Goal: Task Accomplishment & Management: Use online tool/utility

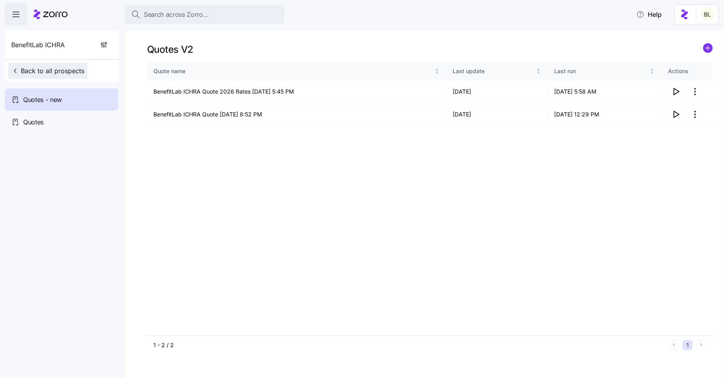
click at [75, 67] on span "Back to all prospects" at bounding box center [47, 71] width 73 height 10
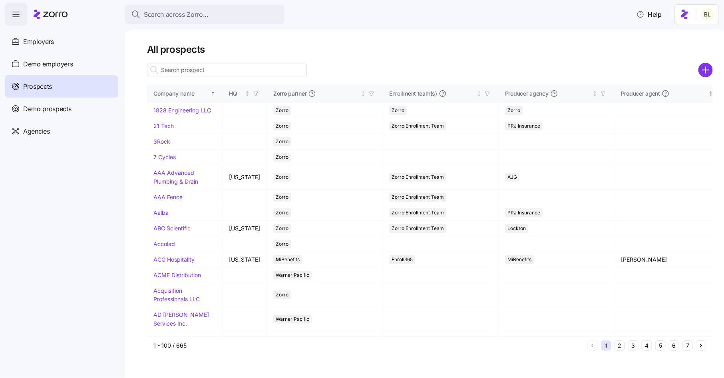
click at [196, 70] on input at bounding box center [227, 70] width 160 height 13
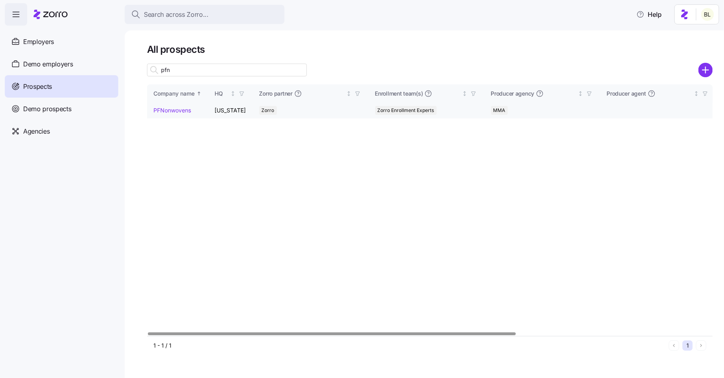
type input "pfn"
click at [172, 111] on link "PFNonwovens" at bounding box center [172, 110] width 38 height 7
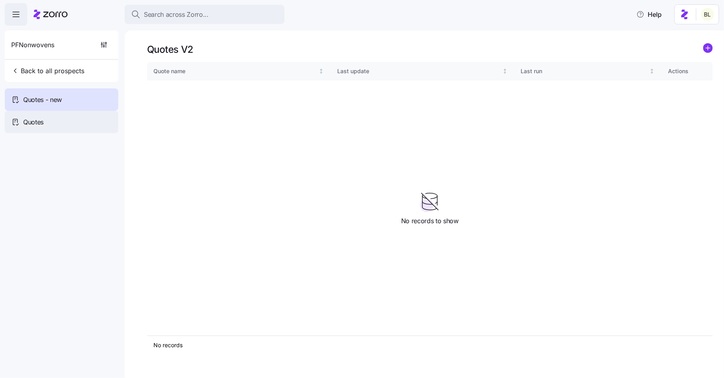
click at [40, 123] on span "Quotes" at bounding box center [33, 122] width 20 height 10
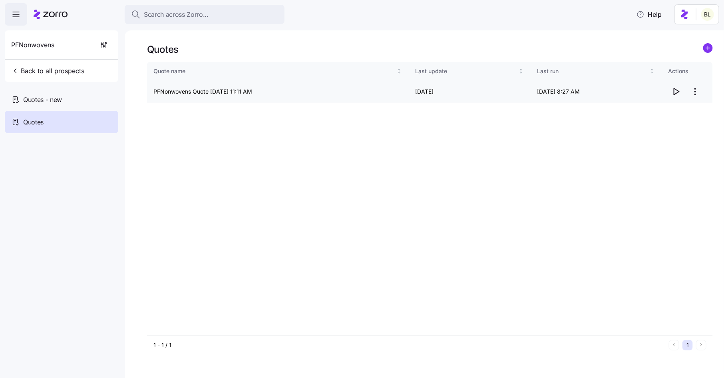
click at [677, 90] on icon "button" at bounding box center [676, 91] width 5 height 6
click at [75, 97] on div "Quotes - new" at bounding box center [61, 99] width 113 height 22
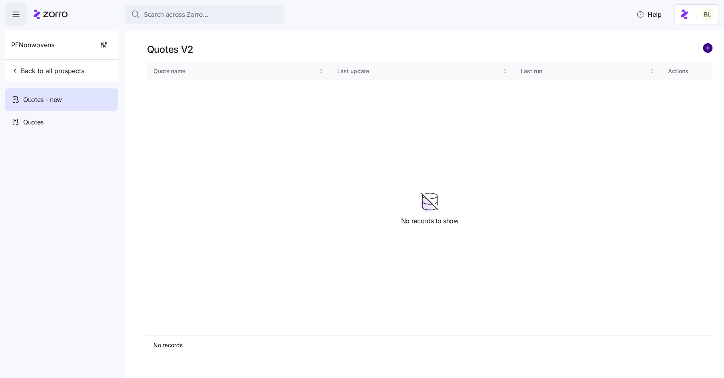
click at [711, 48] on circle "add icon" at bounding box center [708, 48] width 9 height 9
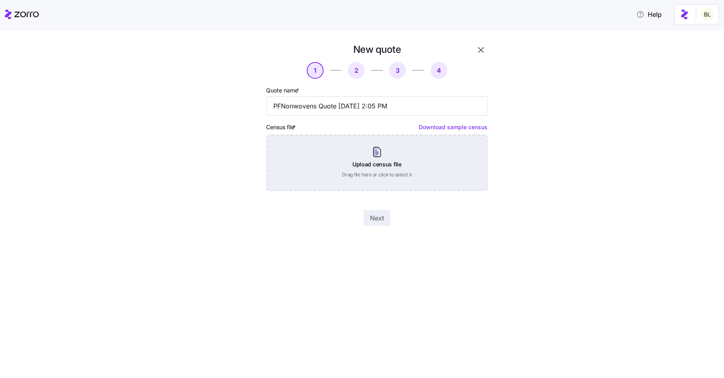
click at [385, 155] on div "Upload census file Drag file here or click to select it" at bounding box center [376, 163] width 221 height 56
click at [381, 156] on div "Upload census file Drag file here or click to select it" at bounding box center [376, 163] width 221 height 56
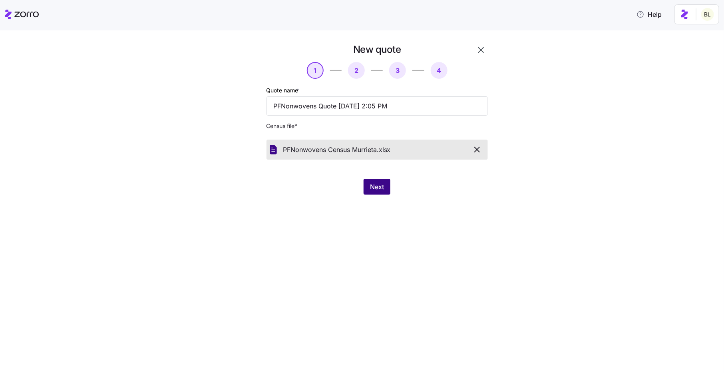
click at [380, 183] on span "Next" at bounding box center [377, 187] width 14 height 10
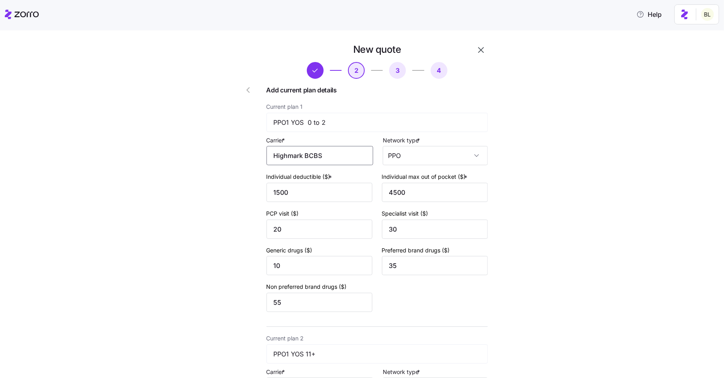
click at [348, 156] on input "Highmark BCBS" at bounding box center [319, 155] width 107 height 19
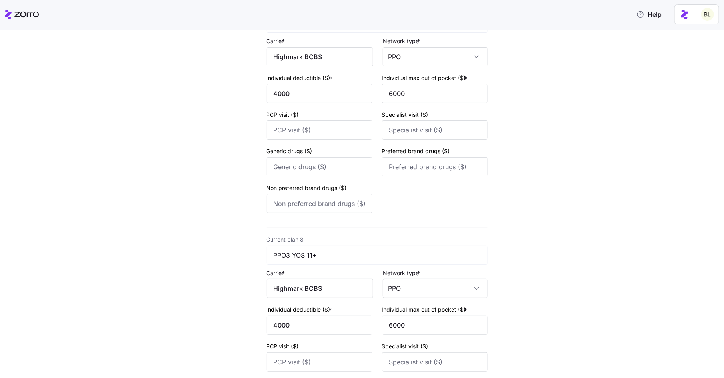
scroll to position [1873, 0]
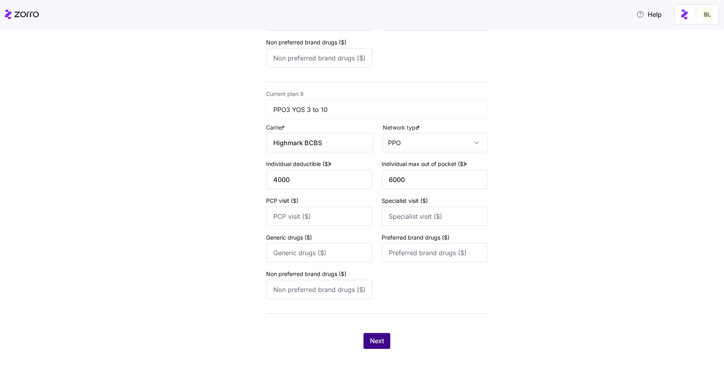
click at [380, 339] on span "Next" at bounding box center [377, 341] width 14 height 10
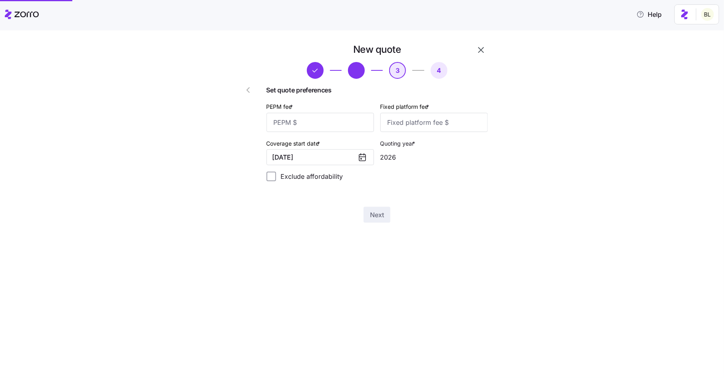
scroll to position [0, 0]
click at [338, 122] on input "PEPM fee *" at bounding box center [319, 122] width 107 height 19
type input "89"
type input "100"
click at [380, 216] on span "Next" at bounding box center [377, 215] width 14 height 10
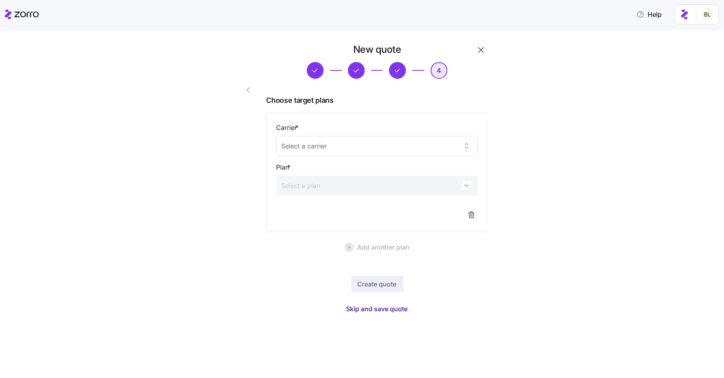
click at [390, 307] on span "Skip and save quote" at bounding box center [377, 309] width 62 height 10
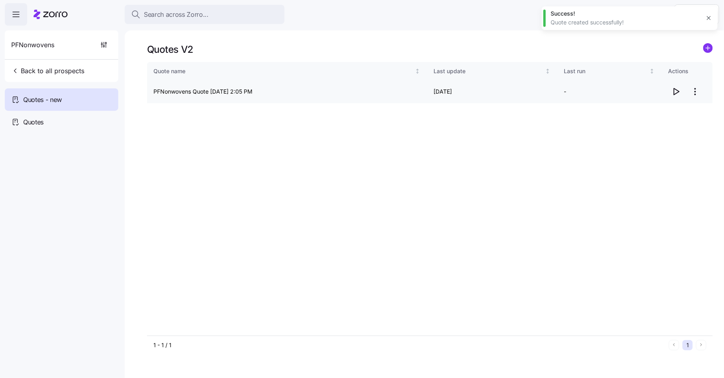
click at [672, 90] on icon "button" at bounding box center [676, 92] width 10 height 10
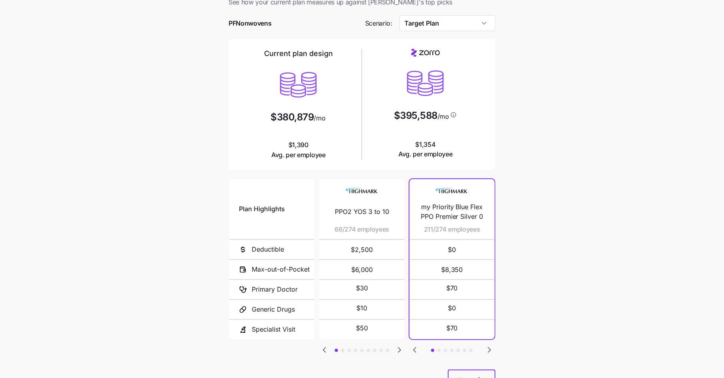
scroll to position [58, 0]
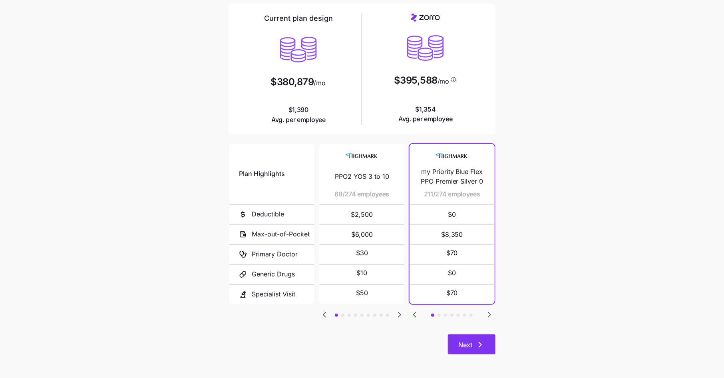
click at [472, 344] on span "Next" at bounding box center [465, 345] width 14 height 10
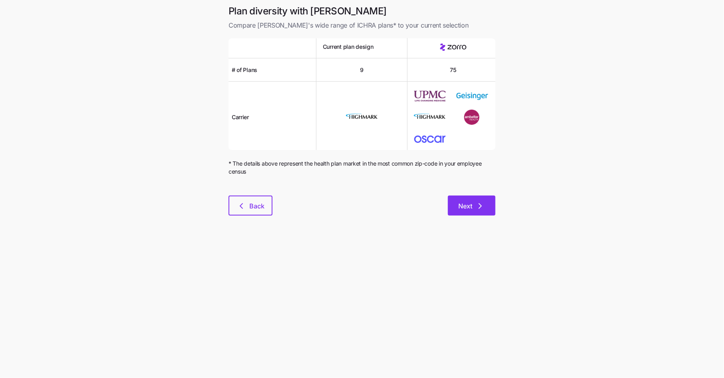
click at [472, 207] on span "Next" at bounding box center [465, 206] width 14 height 10
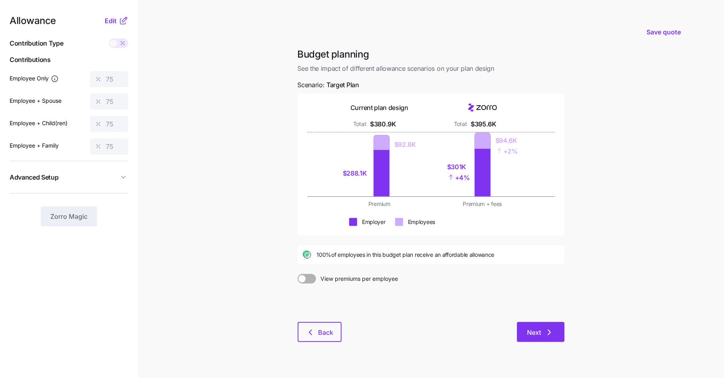
click at [542, 336] on span "Next" at bounding box center [540, 332] width 27 height 10
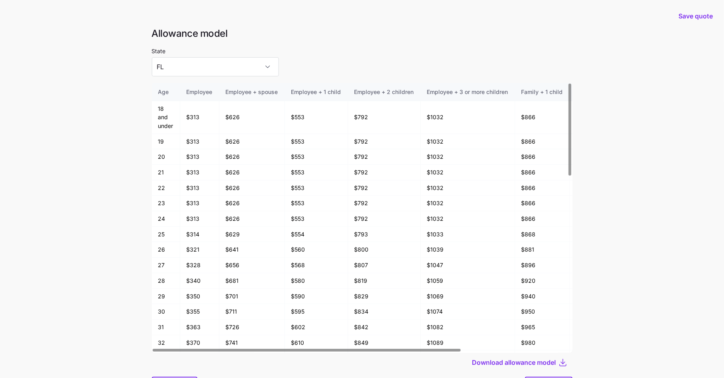
scroll to position [43, 0]
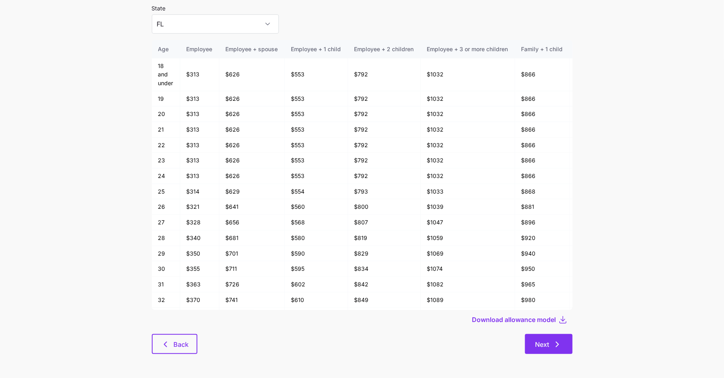
click at [550, 343] on span "Next" at bounding box center [548, 344] width 27 height 10
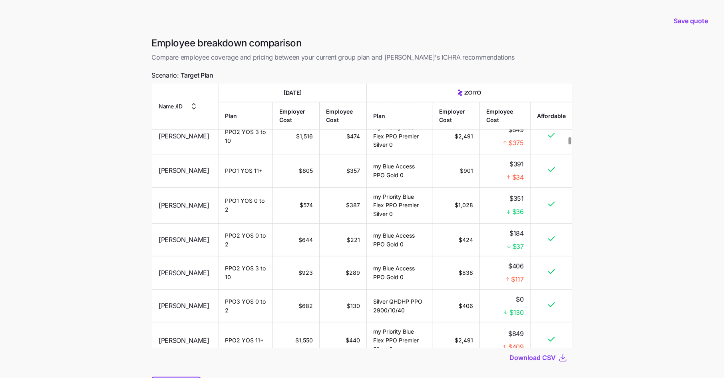
scroll to position [3328, 0]
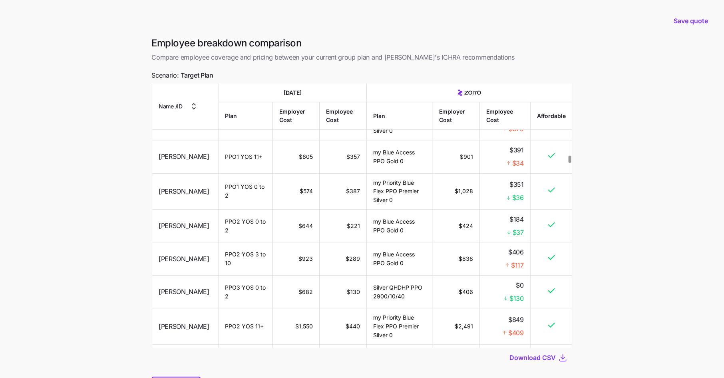
click at [571, 160] on div at bounding box center [570, 158] width 3 height 7
click at [614, 134] on main "Save quote Employee breakdown comparison Compare employee coverage and pricing …" at bounding box center [362, 210] width 724 height 420
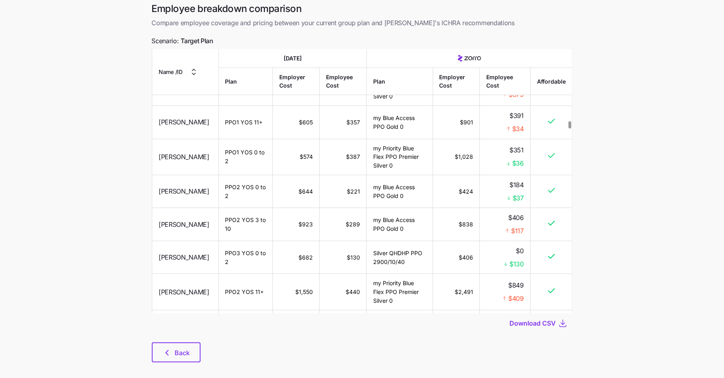
scroll to position [43, 0]
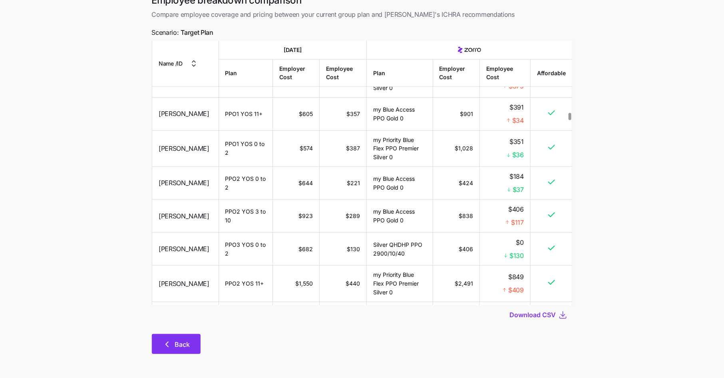
click at [177, 343] on span "Back" at bounding box center [182, 344] width 15 height 10
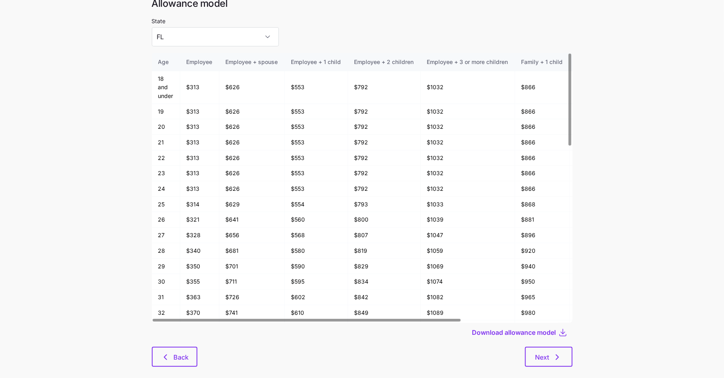
scroll to position [43, 0]
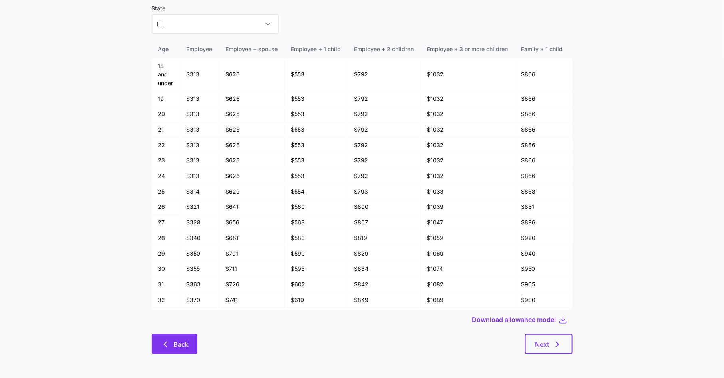
click at [183, 344] on span "Back" at bounding box center [180, 344] width 15 height 10
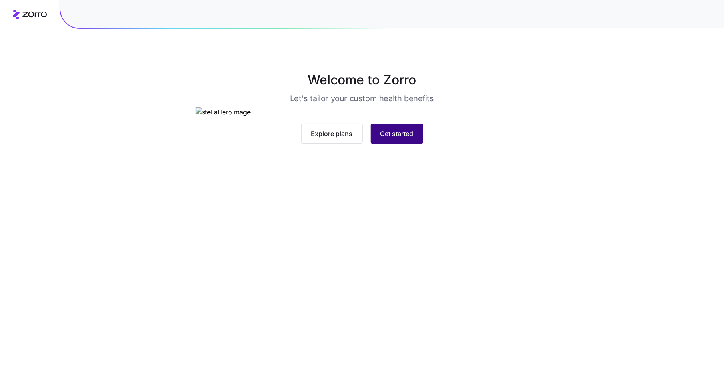
click at [403, 138] on span "Get started" at bounding box center [396, 134] width 33 height 10
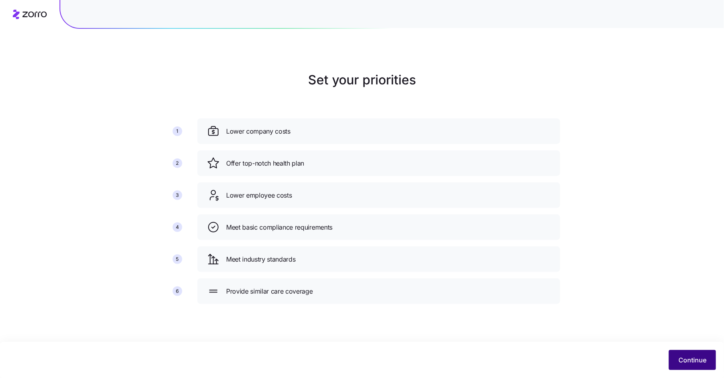
click at [688, 357] on span "Continue" at bounding box center [692, 360] width 28 height 10
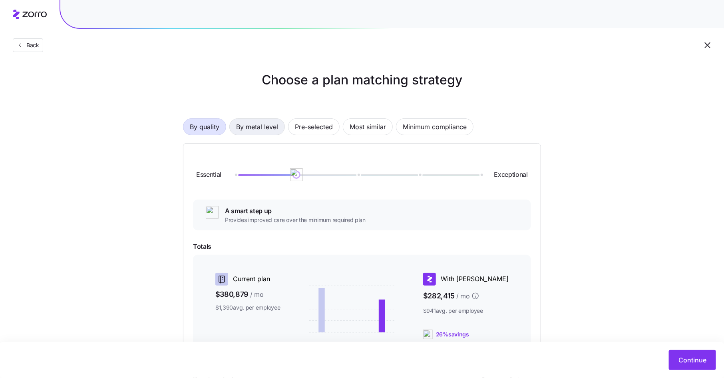
click at [282, 126] on button "By metal level" at bounding box center [257, 126] width 56 height 17
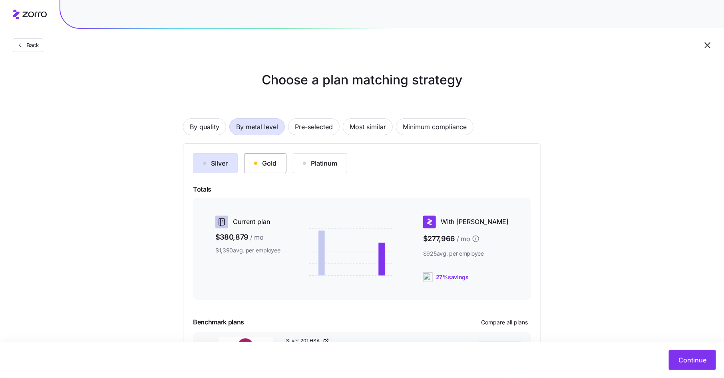
click at [267, 160] on div "Gold" at bounding box center [265, 163] width 22 height 10
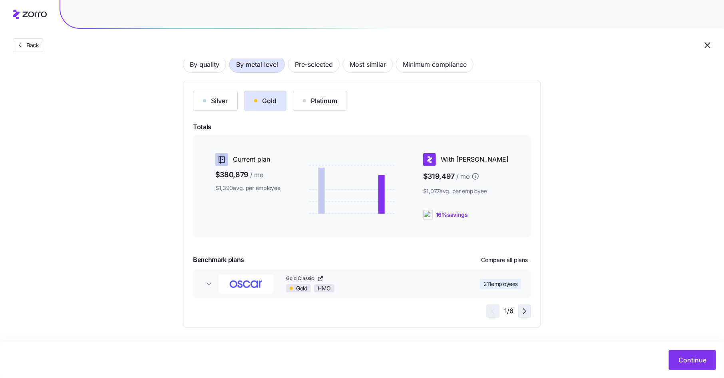
click at [525, 311] on icon "button" at bounding box center [524, 310] width 2 height 5
click at [493, 310] on icon "button" at bounding box center [492, 311] width 10 height 10
click at [687, 356] on span "Continue" at bounding box center [692, 360] width 28 height 10
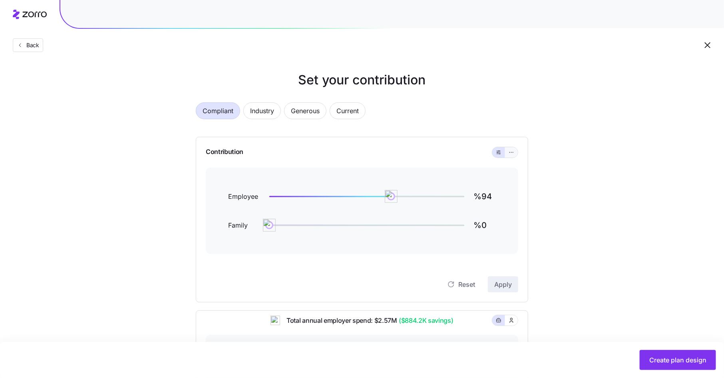
click at [513, 155] on icon "button" at bounding box center [512, 152] width 6 height 10
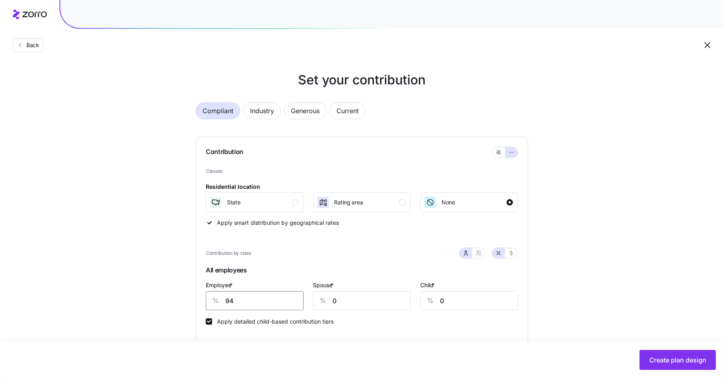
drag, startPoint x: 233, startPoint y: 300, endPoint x: 212, endPoint y: 300, distance: 20.8
click at [212, 300] on div "% 94" at bounding box center [255, 300] width 98 height 19
type input "75"
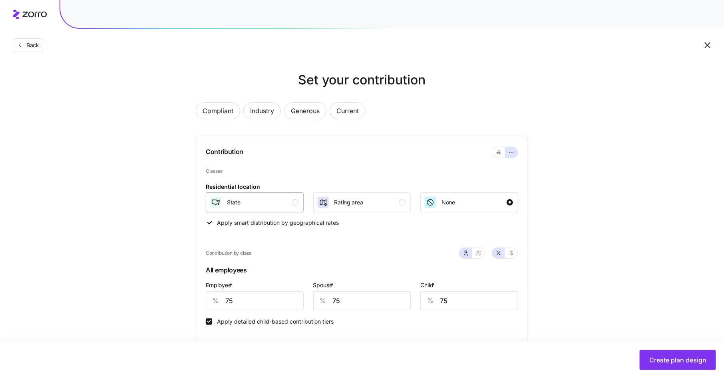
click at [291, 203] on div "State" at bounding box center [253, 202] width 89 height 13
click at [230, 300] on input "75" at bounding box center [255, 300] width 98 height 19
type input "80"
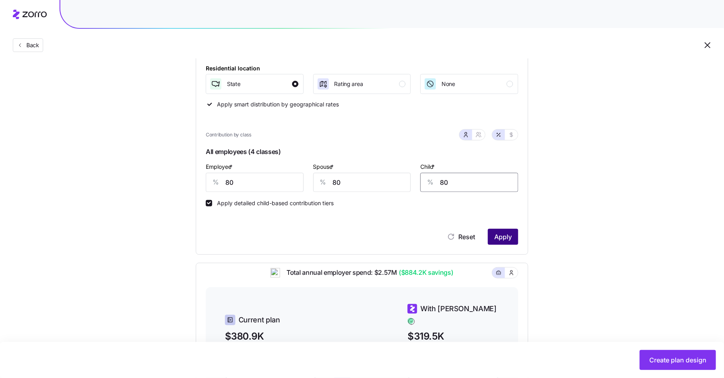
type input "80"
click at [504, 234] on span "Apply" at bounding box center [503, 237] width 18 height 10
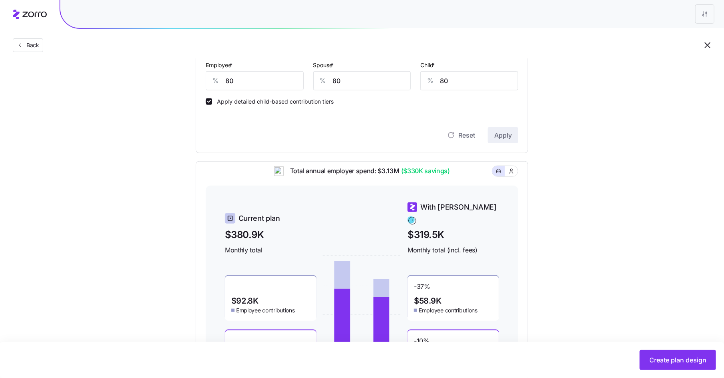
scroll to position [270, 0]
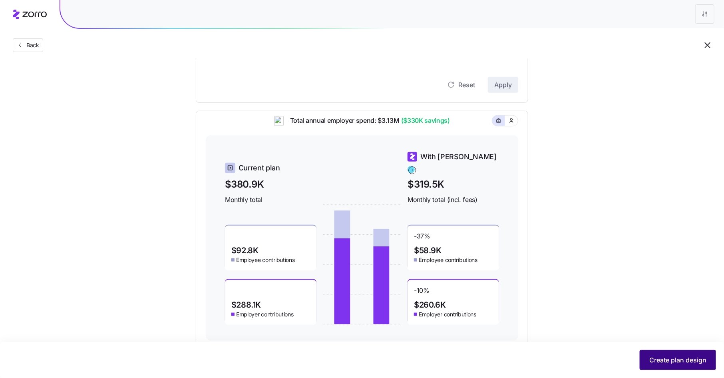
click at [655, 359] on span "Create plan design" at bounding box center [677, 360] width 57 height 10
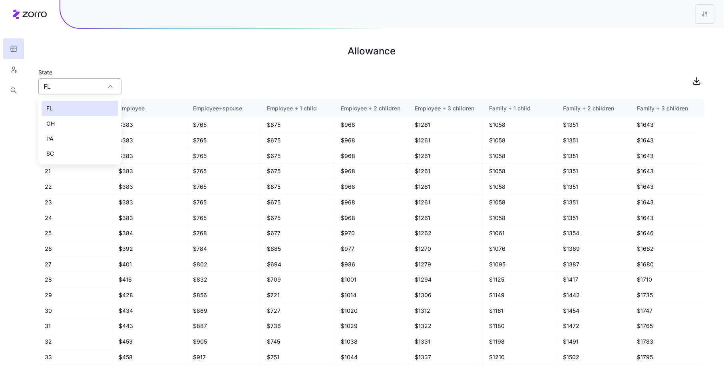
click at [91, 86] on input "FL" at bounding box center [79, 86] width 83 height 16
click at [76, 139] on div "PA" at bounding box center [80, 138] width 77 height 15
type input "PA"
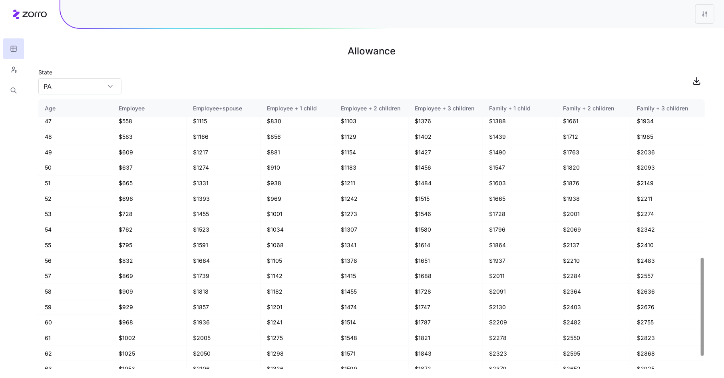
scroll to position [468, 0]
click at [9, 68] on button "button" at bounding box center [13, 69] width 21 height 21
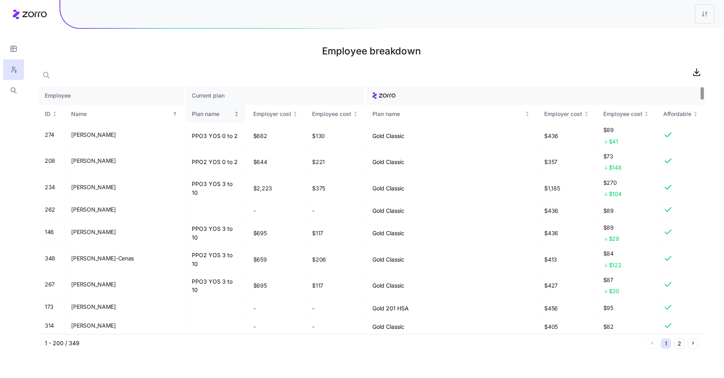
click at [192, 113] on div "Plan name" at bounding box center [212, 113] width 40 height 9
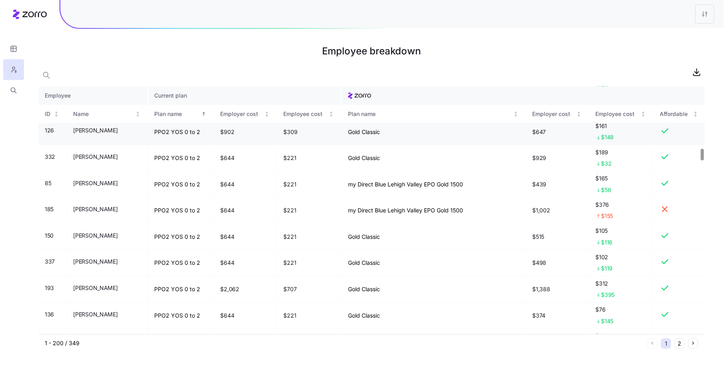
scroll to position [1316, 0]
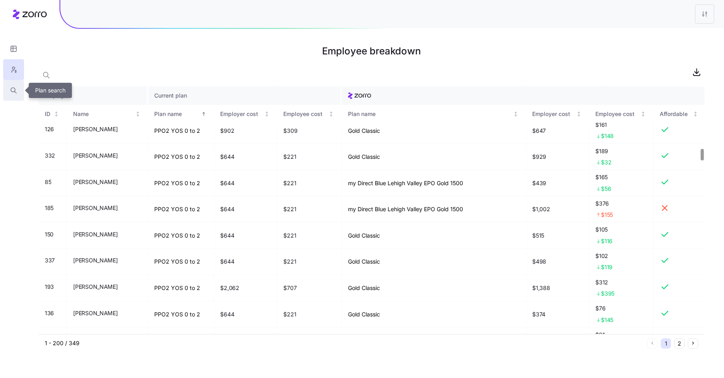
click at [12, 89] on icon "button" at bounding box center [13, 90] width 7 height 8
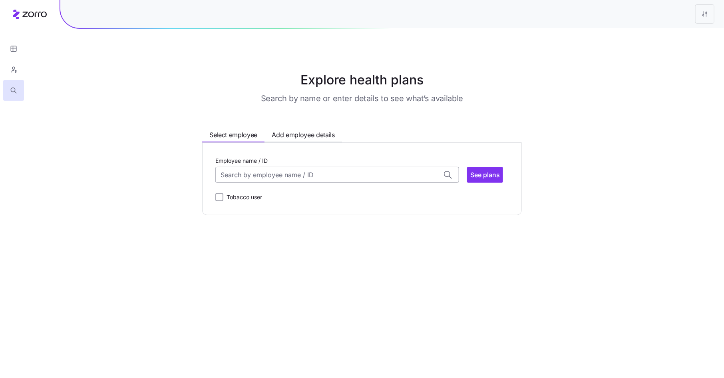
click at [243, 176] on input "Employee name / ID" at bounding box center [337, 175] width 244 height 16
click at [264, 219] on span "[PERSON_NAME] (61)" at bounding box center [254, 219] width 64 height 10
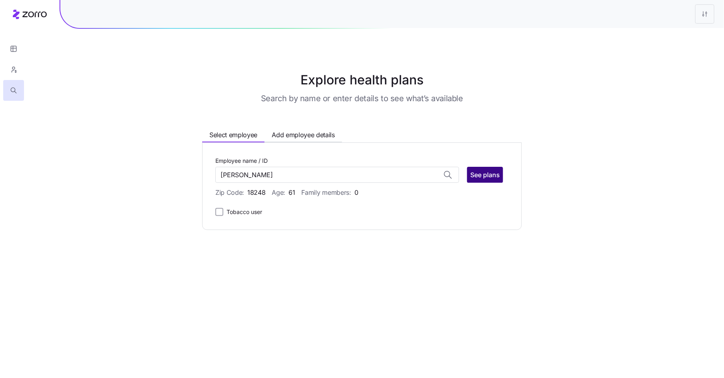
click at [483, 170] on span "See plans" at bounding box center [485, 175] width 30 height 10
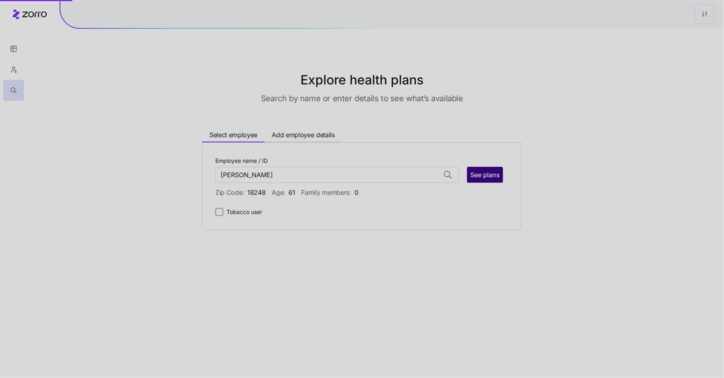
type input "[PERSON_NAME] (ID: 185)"
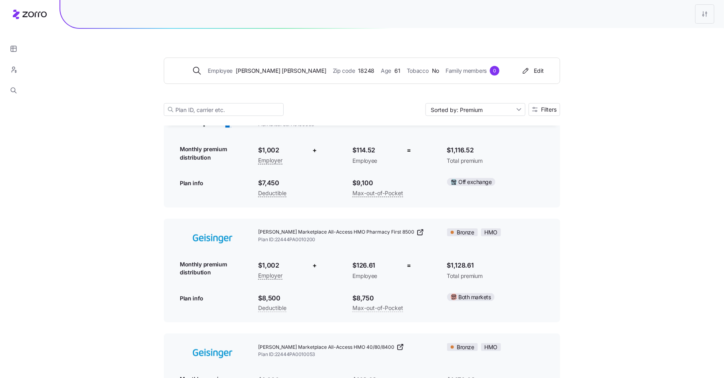
scroll to position [302, 0]
click at [15, 68] on icon "button" at bounding box center [13, 70] width 7 height 8
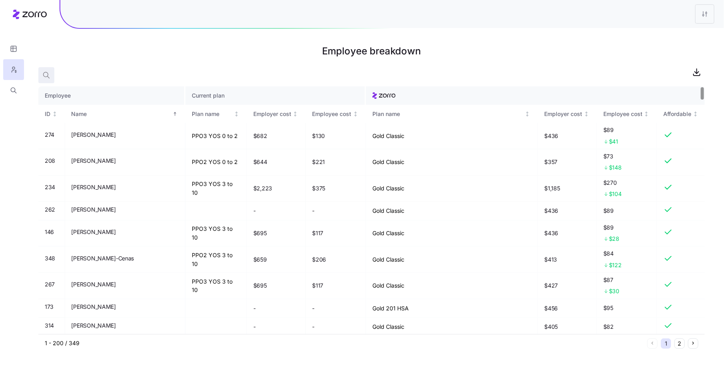
click at [43, 73] on icon "button" at bounding box center [46, 75] width 8 height 8
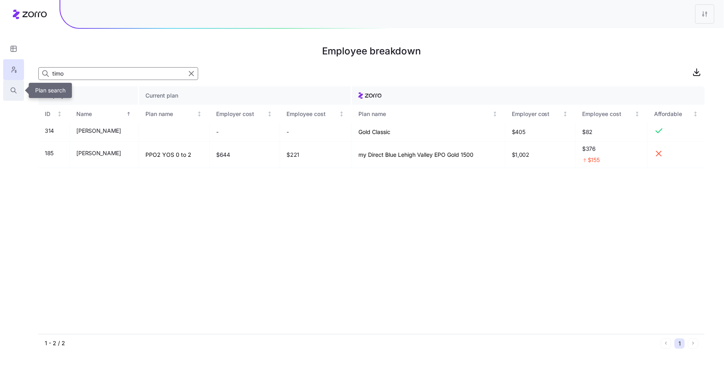
type input "timo"
click at [13, 90] on icon "button" at bounding box center [13, 90] width 7 height 8
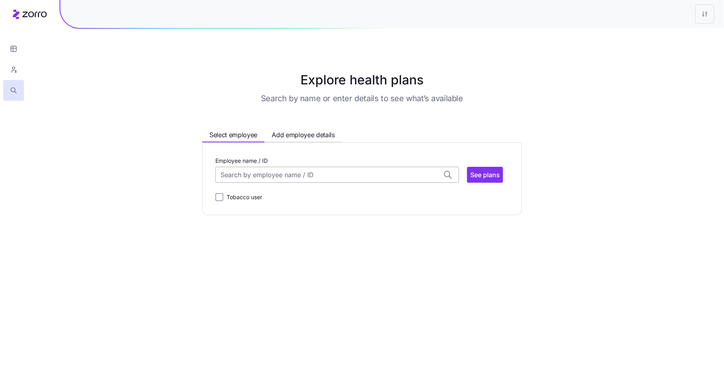
click at [240, 180] on input "Employee name / ID" at bounding box center [337, 175] width 244 height 16
click at [257, 222] on span "[PERSON_NAME] (61)" at bounding box center [254, 219] width 64 height 10
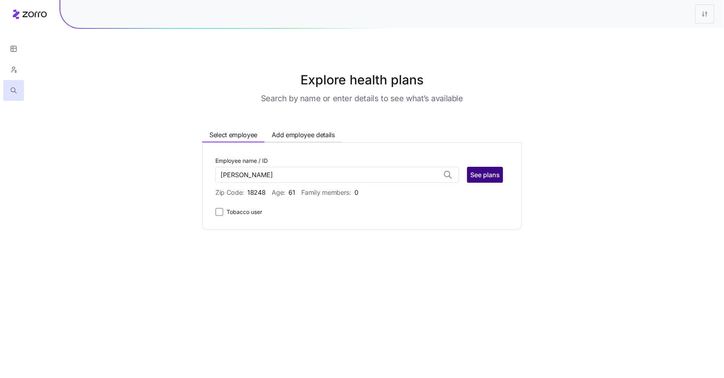
click at [489, 173] on span "See plans" at bounding box center [485, 175] width 30 height 10
type input "[PERSON_NAME] (ID: 185)"
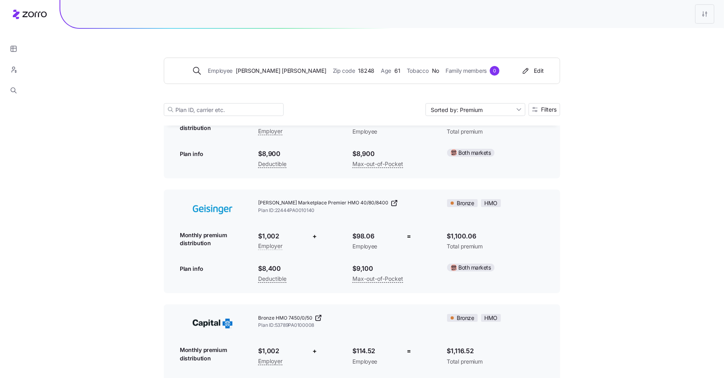
scroll to position [154, 0]
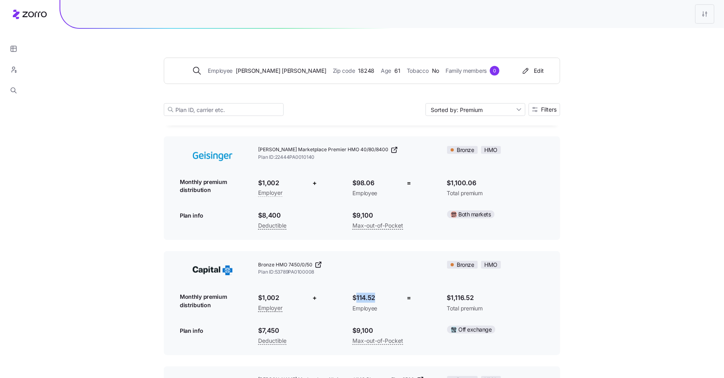
drag, startPoint x: 356, startPoint y: 297, endPoint x: 374, endPoint y: 297, distance: 17.6
click at [374, 297] on span "$114.52" at bounding box center [374, 297] width 42 height 10
click at [382, 297] on span "$114.52" at bounding box center [374, 297] width 42 height 10
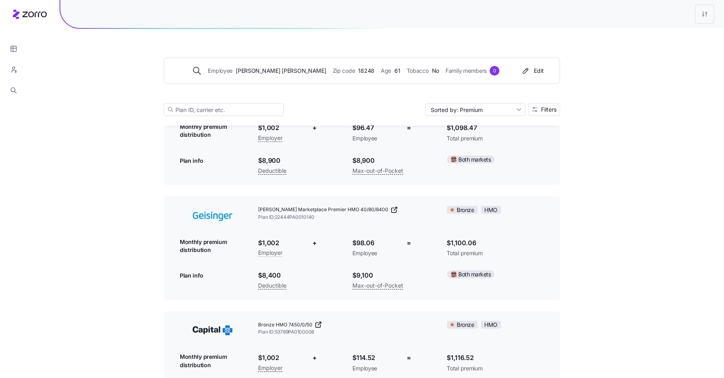
scroll to position [0, 0]
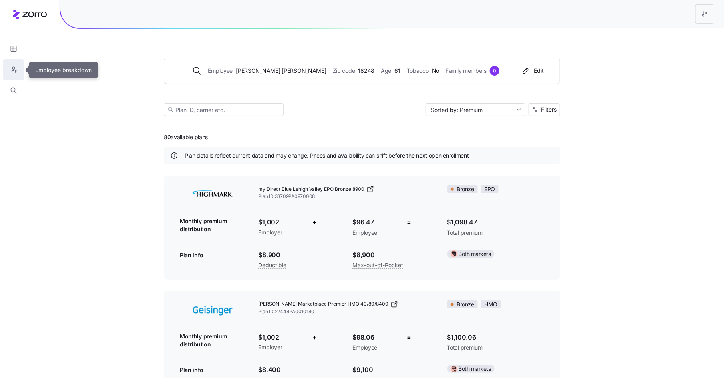
click at [16, 72] on icon "button" at bounding box center [15, 71] width 1 height 2
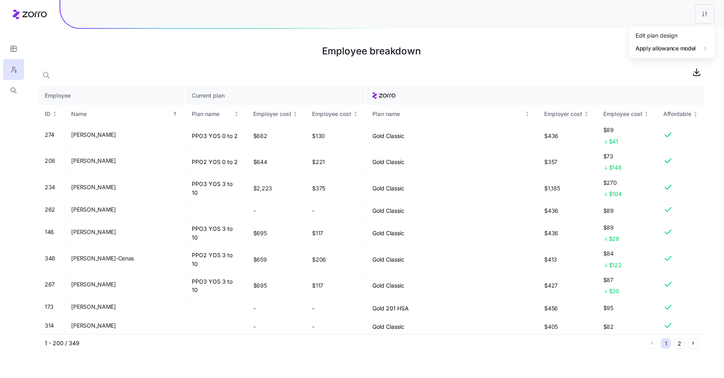
click at [700, 14] on html "Employee breakdown Employee Current plan ID Name Plan name Employer cost Employ…" at bounding box center [362, 189] width 724 height 378
click at [691, 32] on div "Edit plan design" at bounding box center [672, 35] width 80 height 13
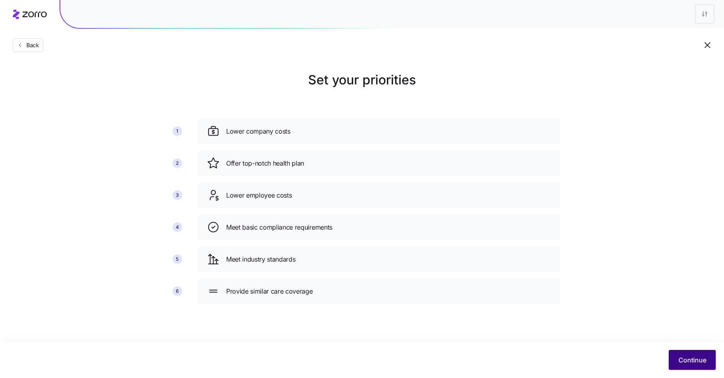
click at [700, 365] on button "Continue" at bounding box center [692, 360] width 47 height 20
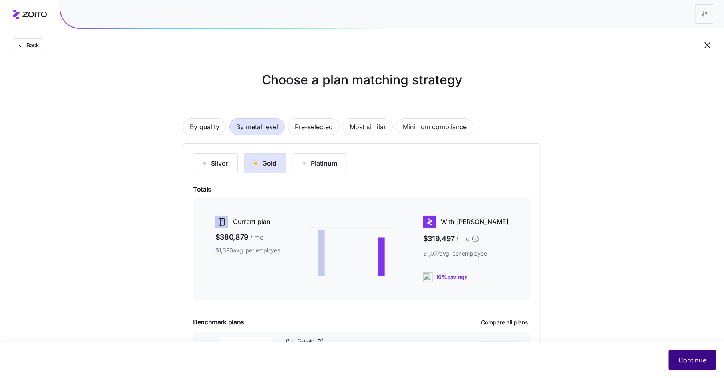
click at [694, 356] on span "Continue" at bounding box center [692, 360] width 28 height 10
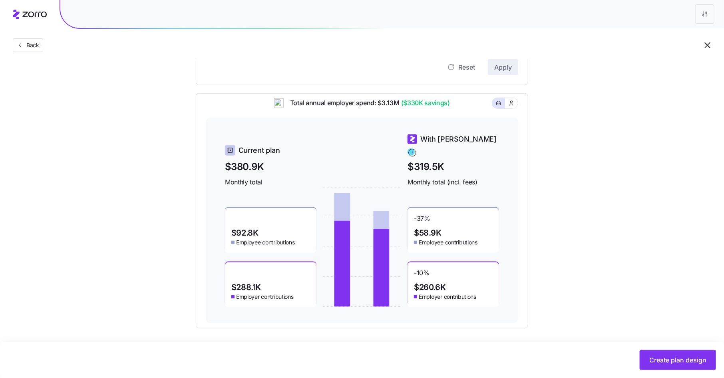
scroll to position [289, 0]
click at [413, 113] on div "Total annual employer spend: $3.13M ($330K savings)" at bounding box center [362, 107] width 312 height 20
drag, startPoint x: 406, startPoint y: 108, endPoint x: 423, endPoint y: 108, distance: 18.0
click at [423, 107] on span "($330K savings)" at bounding box center [425, 102] width 50 height 10
click at [420, 112] on div "Total annual employer spend: $3.13M ($330K savings)" at bounding box center [362, 107] width 312 height 20
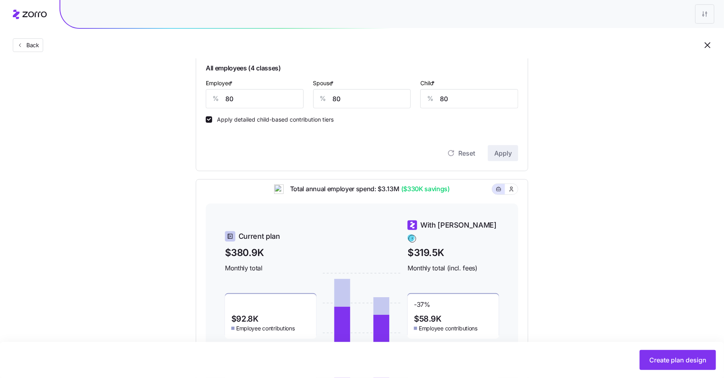
scroll to position [198, 0]
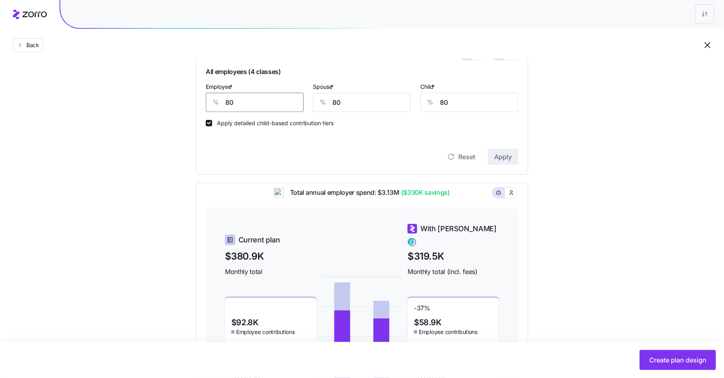
click at [229, 103] on input "80" at bounding box center [255, 102] width 98 height 19
type input "75"
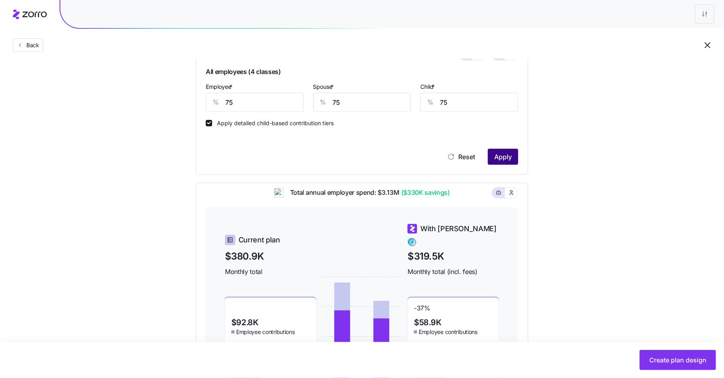
click at [499, 156] on span "Apply" at bounding box center [503, 157] width 18 height 10
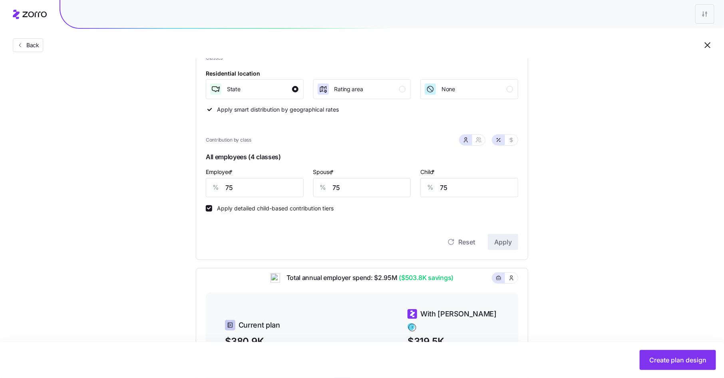
scroll to position [109, 0]
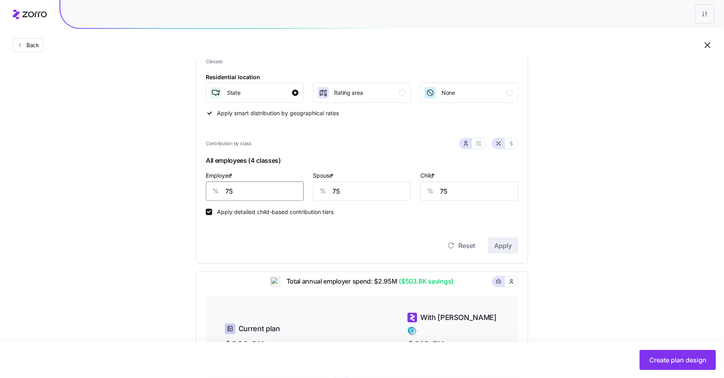
click at [228, 193] on input "75" at bounding box center [255, 190] width 98 height 19
click at [247, 190] on input "75" at bounding box center [255, 190] width 98 height 19
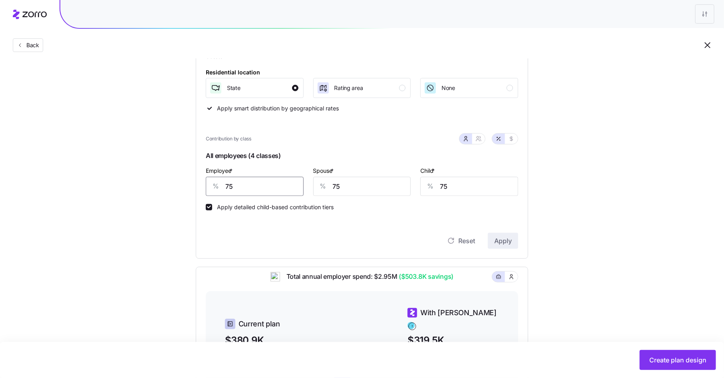
scroll to position [117, 0]
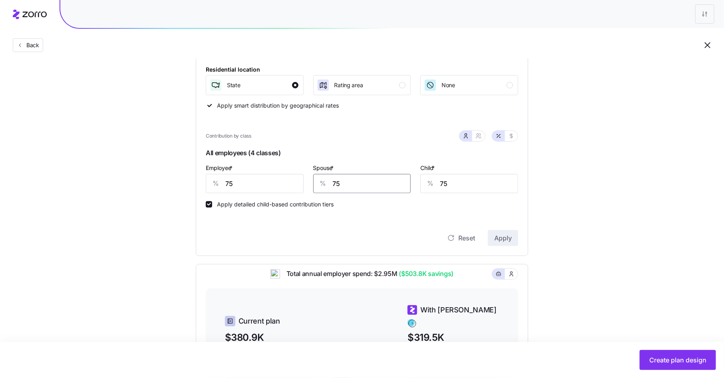
click at [336, 183] on input "75" at bounding box center [362, 183] width 98 height 19
click at [225, 185] on div "%" at bounding box center [215, 183] width 19 height 18
click at [229, 185] on input "75" at bounding box center [255, 183] width 98 height 19
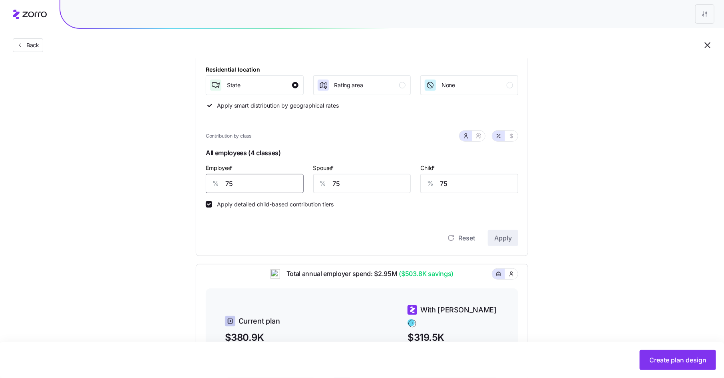
click at [229, 185] on input "75" at bounding box center [255, 183] width 98 height 19
type input "80"
type input "60"
click at [506, 238] on span "Apply" at bounding box center [503, 238] width 18 height 10
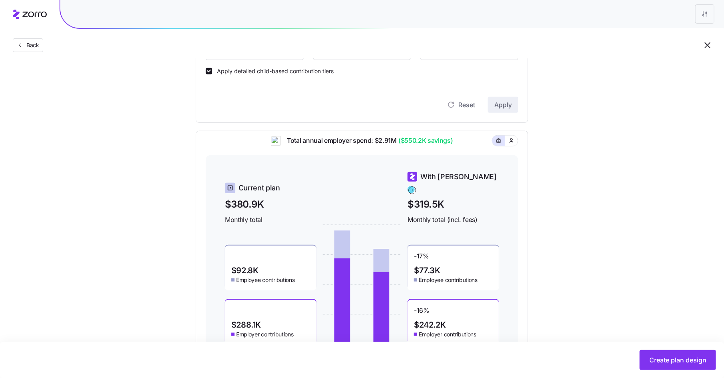
scroll to position [289, 0]
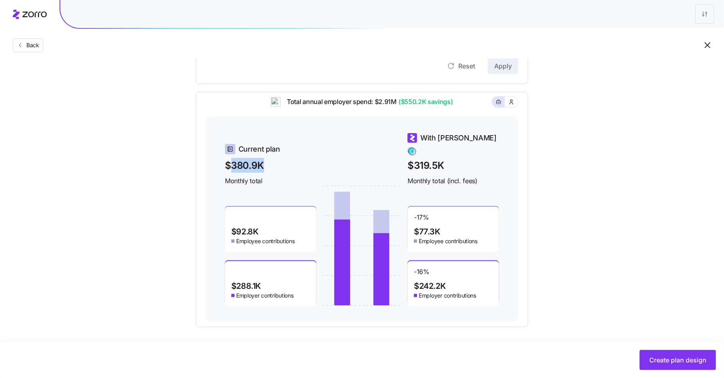
drag, startPoint x: 230, startPoint y: 159, endPoint x: 262, endPoint y: 159, distance: 32.4
click at [262, 159] on span "$380.9K" at bounding box center [270, 165] width 91 height 15
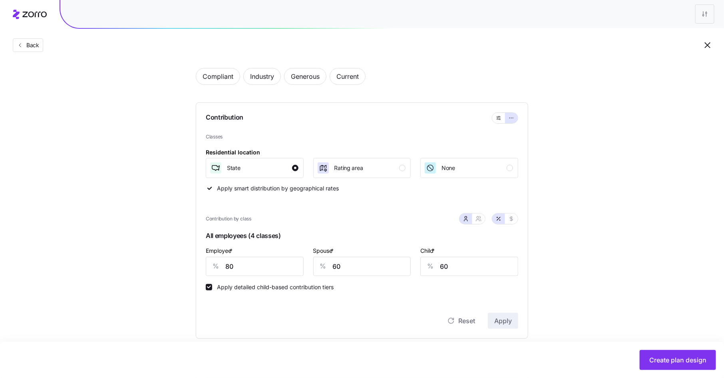
scroll to position [22, 0]
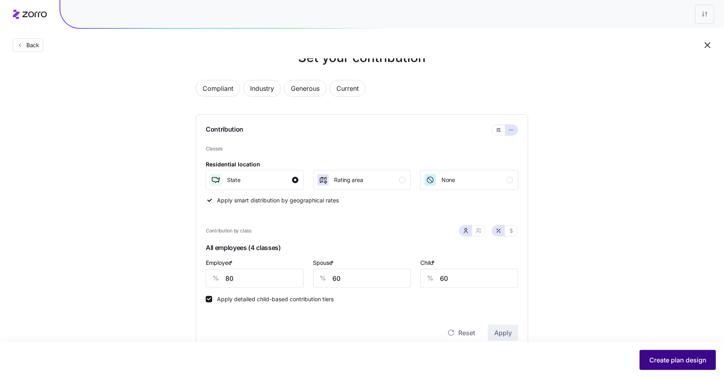
click at [678, 359] on span "Create plan design" at bounding box center [677, 360] width 57 height 10
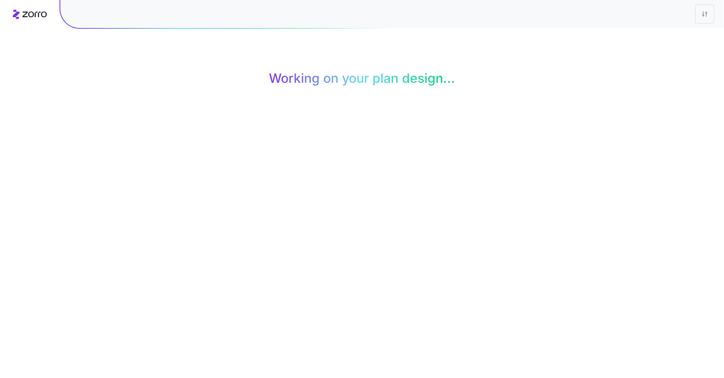
scroll to position [0, 0]
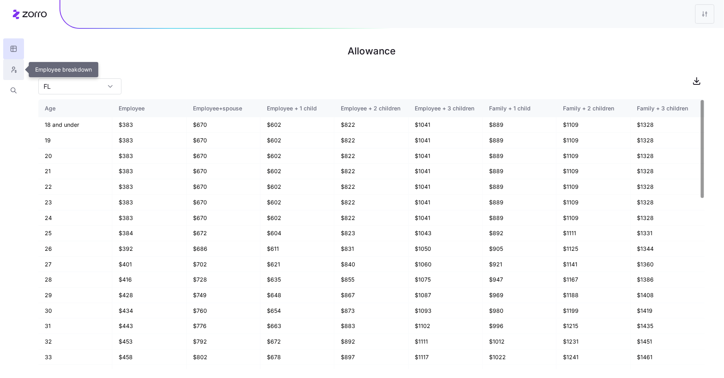
click at [14, 66] on button "button" at bounding box center [13, 69] width 21 height 21
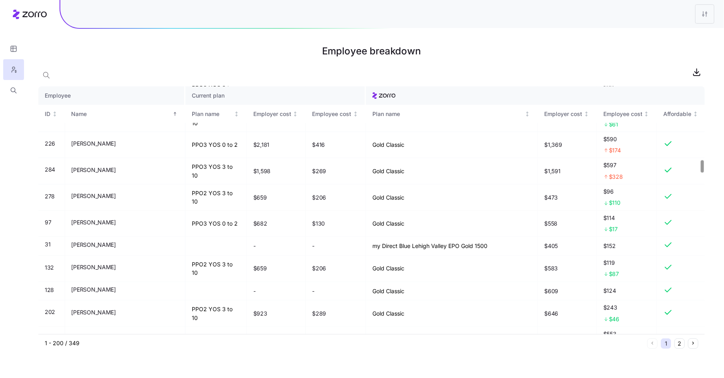
scroll to position [1469, 0]
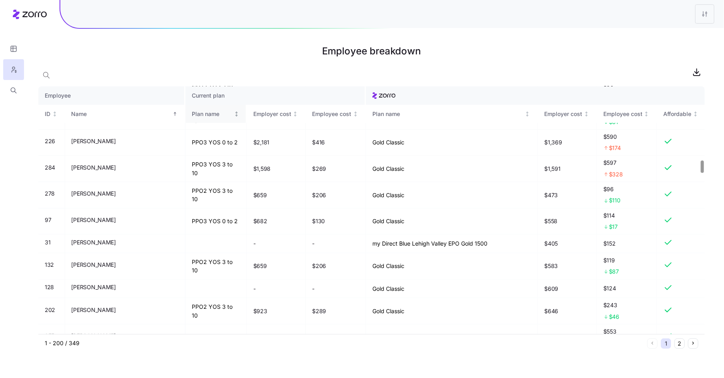
click at [211, 115] on th "Plan name" at bounding box center [216, 114] width 62 height 18
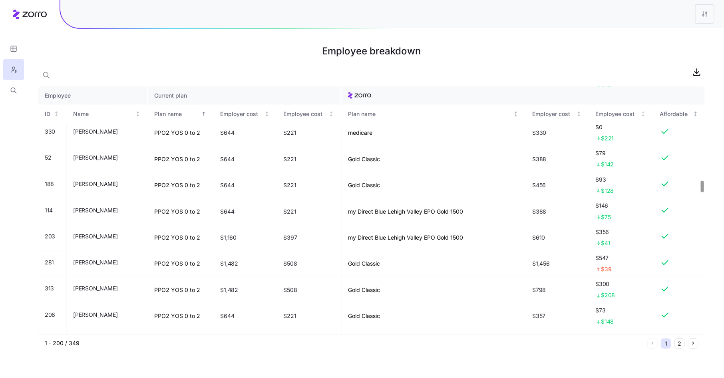
scroll to position [1998, 0]
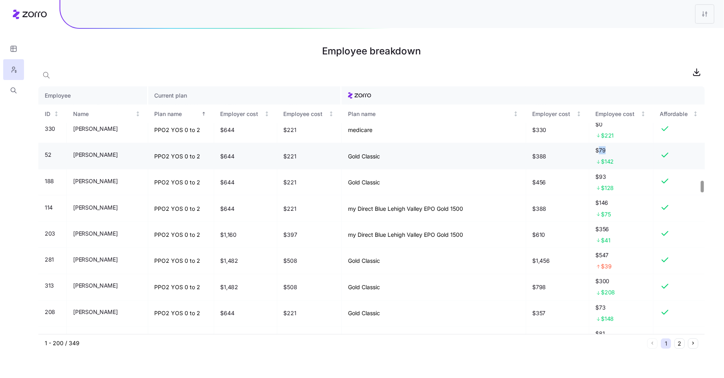
drag, startPoint x: 593, startPoint y: 138, endPoint x: 599, endPoint y: 138, distance: 6.0
click at [599, 146] on span "$79" at bounding box center [621, 150] width 51 height 8
drag, startPoint x: 596, startPoint y: 152, endPoint x: 610, endPoint y: 152, distance: 13.6
click at [610, 157] on div "$142" at bounding box center [621, 161] width 51 height 8
click at [602, 157] on span "$142" at bounding box center [607, 161] width 13 height 8
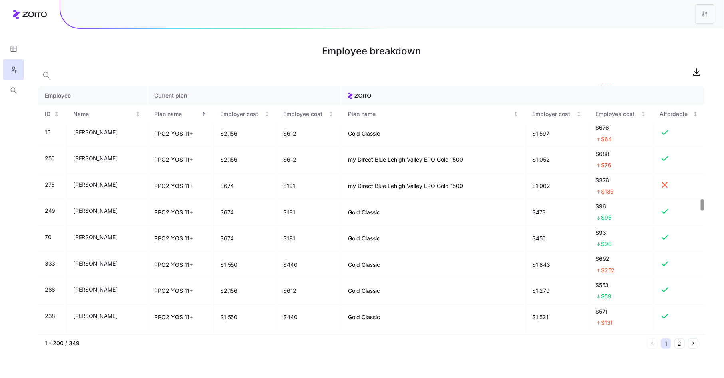
scroll to position [2388, 0]
click at [43, 75] on icon "button" at bounding box center [46, 75] width 8 height 8
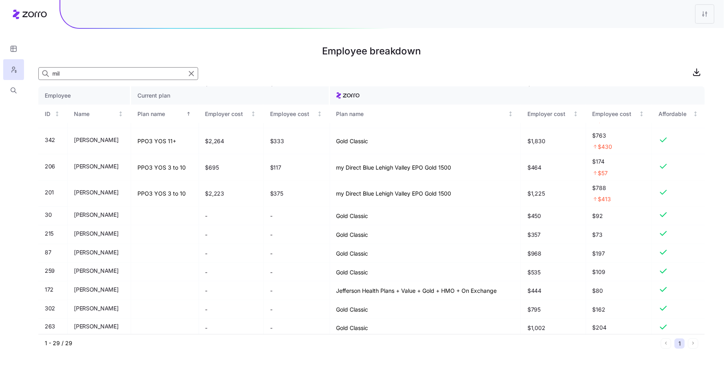
scroll to position [0, 0]
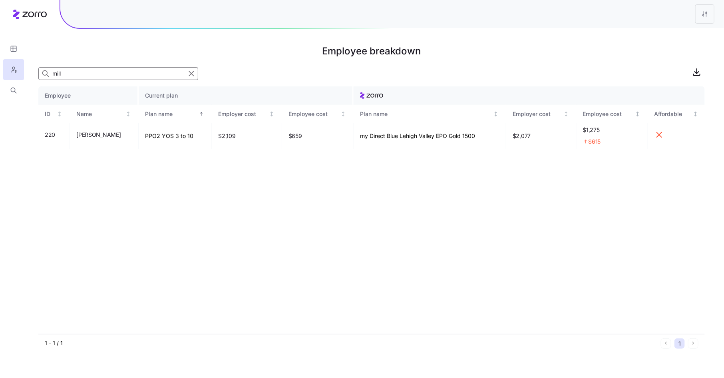
type input "mill"
drag, startPoint x: 511, startPoint y: 135, endPoint x: 530, endPoint y: 136, distance: 19.2
click at [530, 136] on td "$2,077" at bounding box center [541, 136] width 70 height 26
click at [14, 45] on icon "button" at bounding box center [13, 49] width 7 height 8
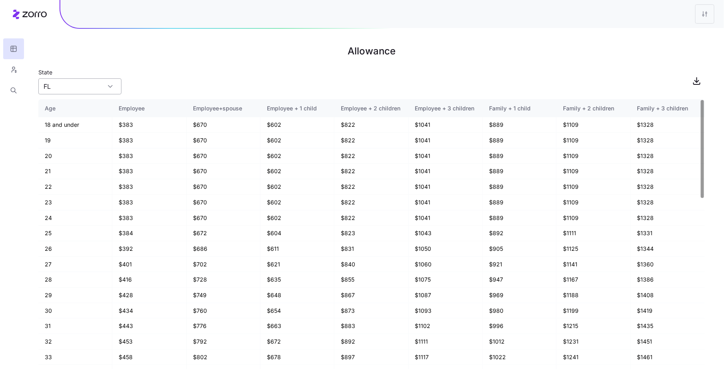
click at [99, 89] on input "FL" at bounding box center [79, 86] width 83 height 16
click at [77, 140] on div "PA" at bounding box center [80, 138] width 77 height 15
type input "PA"
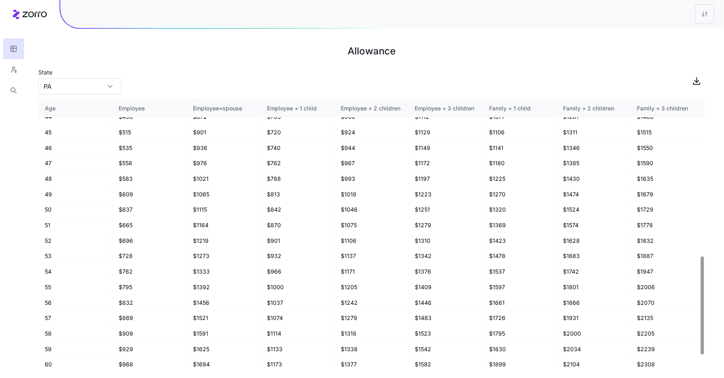
scroll to position [468, 0]
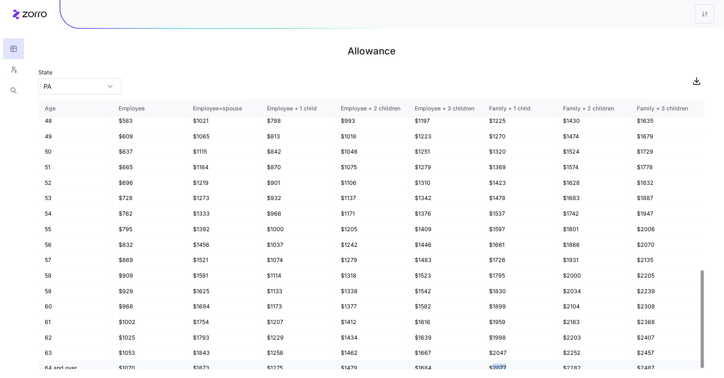
drag, startPoint x: 492, startPoint y: 362, endPoint x: 508, endPoint y: 362, distance: 16.0
click at [508, 362] on td "$2077" at bounding box center [520, 367] width 74 height 15
click at [17, 70] on icon "button" at bounding box center [13, 70] width 7 height 8
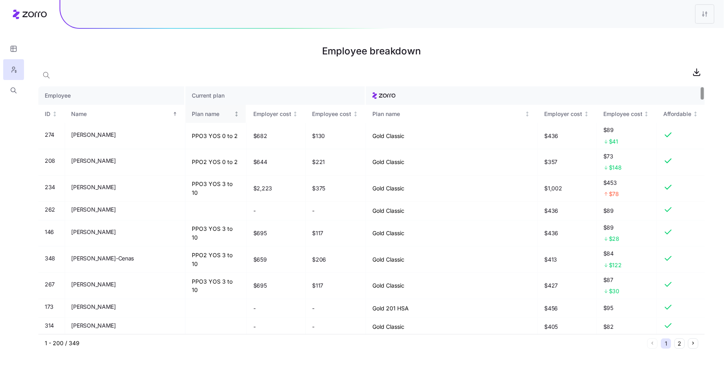
click at [197, 111] on div "Plan name" at bounding box center [212, 113] width 40 height 9
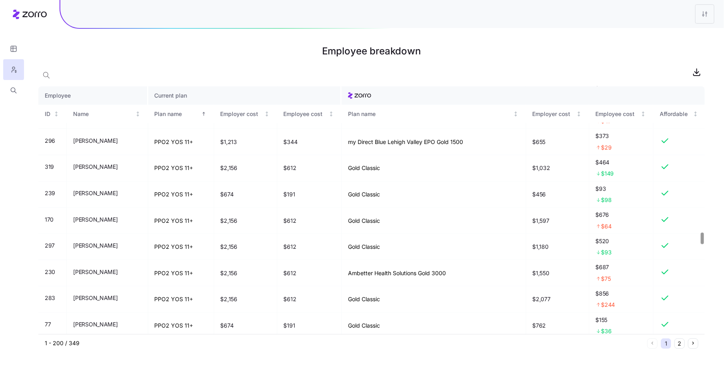
scroll to position [3132, 0]
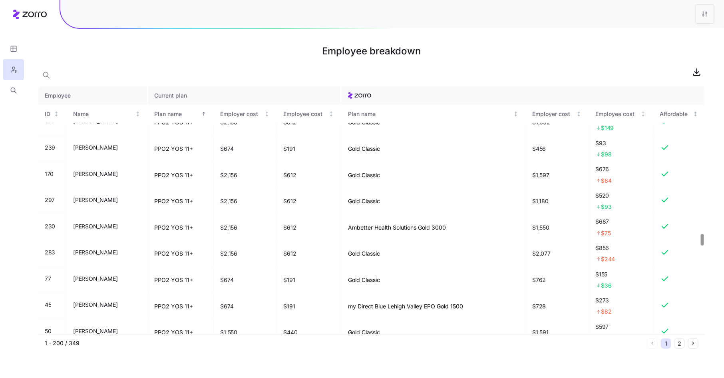
click at [704, 241] on div at bounding box center [702, 240] width 3 height 12
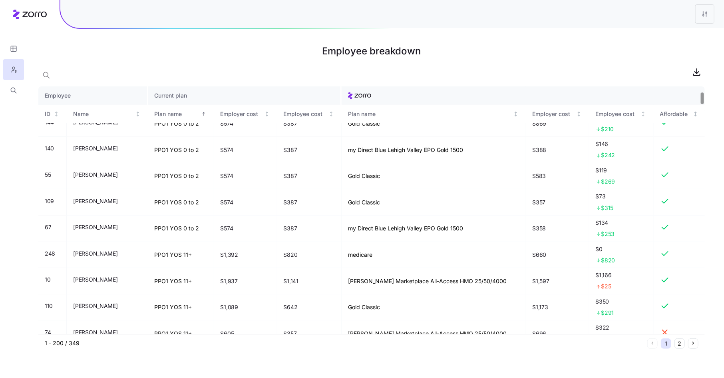
scroll to position [0, 0]
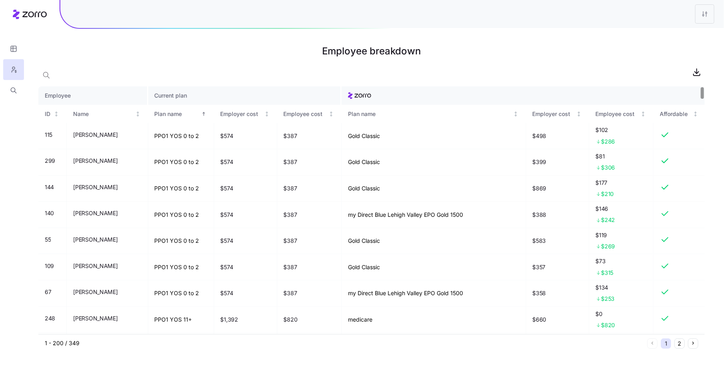
click at [704, 87] on div at bounding box center [702, 93] width 3 height 12
click at [704, 16] on html "Employee breakdown Employee Current plan ID Name Plan name Employer cost Employ…" at bounding box center [362, 189] width 724 height 378
click at [693, 36] on div "Edit plan design" at bounding box center [672, 35] width 80 height 13
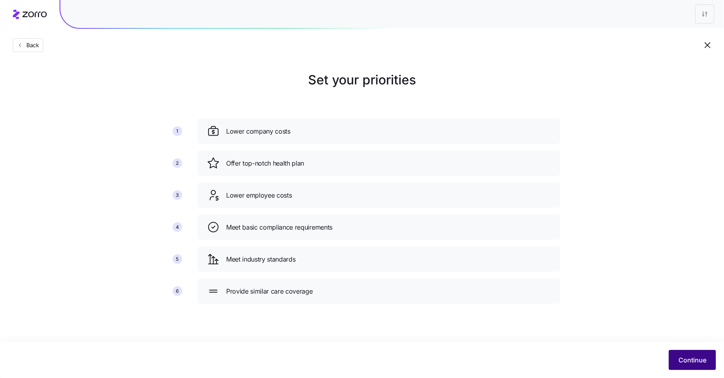
click at [687, 362] on span "Continue" at bounding box center [692, 360] width 28 height 10
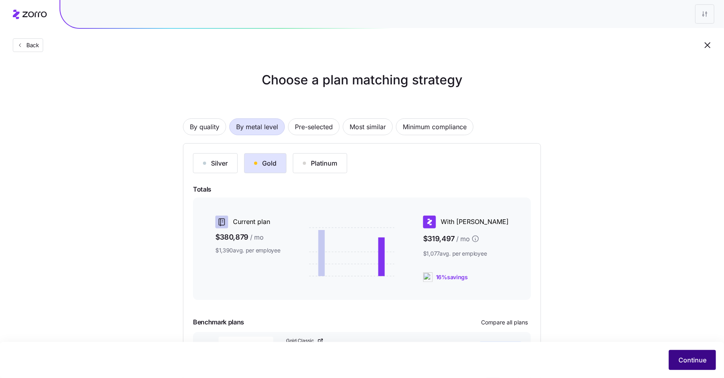
click at [687, 358] on span "Continue" at bounding box center [692, 360] width 28 height 10
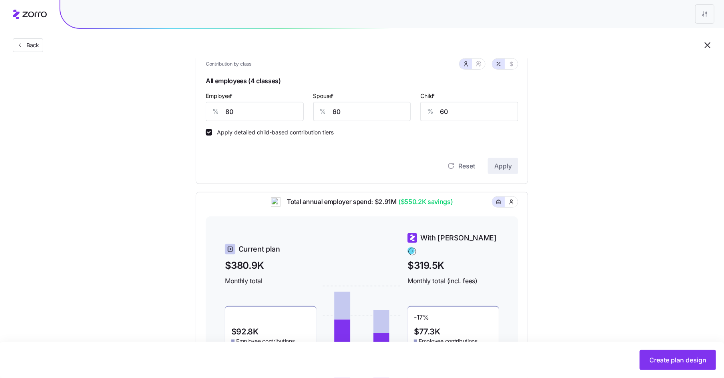
scroll to position [158, 0]
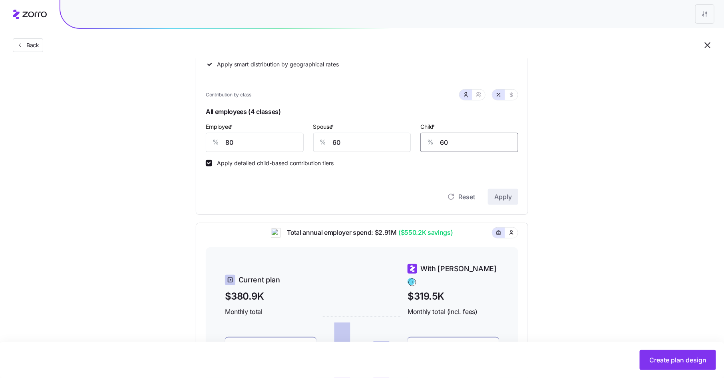
click at [441, 143] on input "60" at bounding box center [469, 142] width 98 height 19
type input "70"
click at [515, 187] on div "Reset Apply" at bounding box center [362, 189] width 312 height 32
click at [505, 191] on button "Apply" at bounding box center [503, 197] width 30 height 16
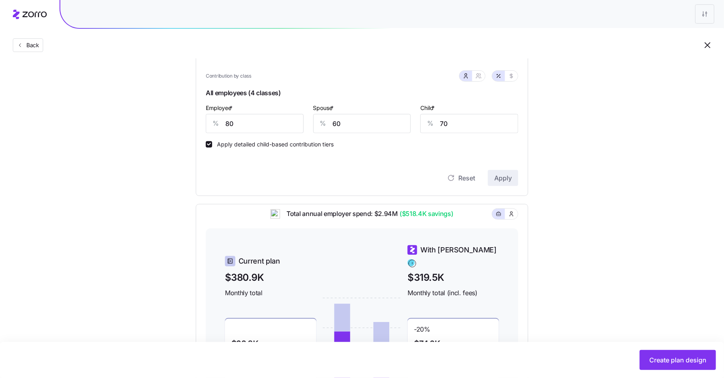
scroll to position [133, 0]
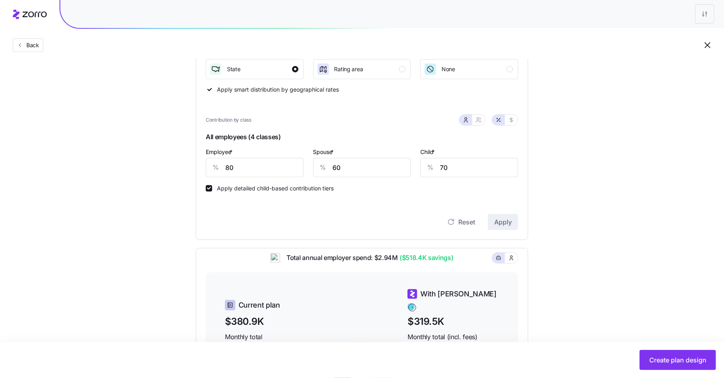
click at [482, 124] on div at bounding box center [472, 120] width 26 height 10
click at [481, 123] on button "button" at bounding box center [478, 120] width 13 height 10
type input "70"
type input "76"
click at [467, 121] on icon "button" at bounding box center [466, 120] width 6 height 6
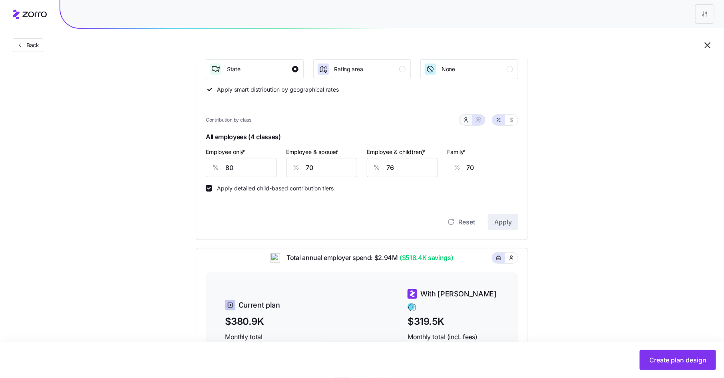
type input "60"
click at [462, 168] on input "70" at bounding box center [469, 167] width 98 height 19
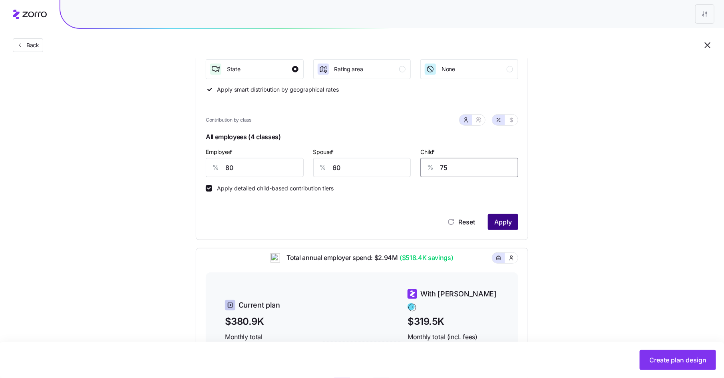
type input "75"
click at [497, 218] on span "Apply" at bounding box center [503, 222] width 18 height 10
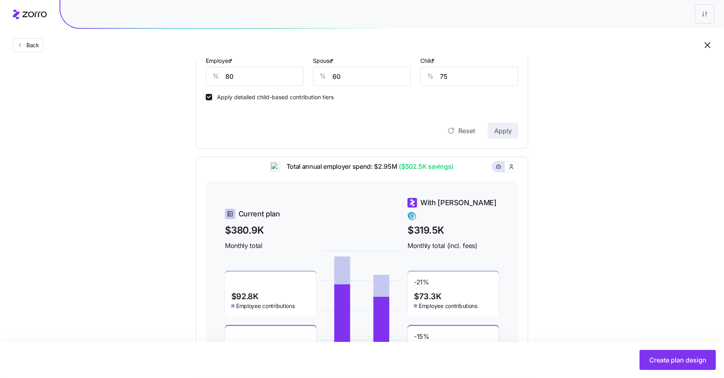
scroll to position [183, 0]
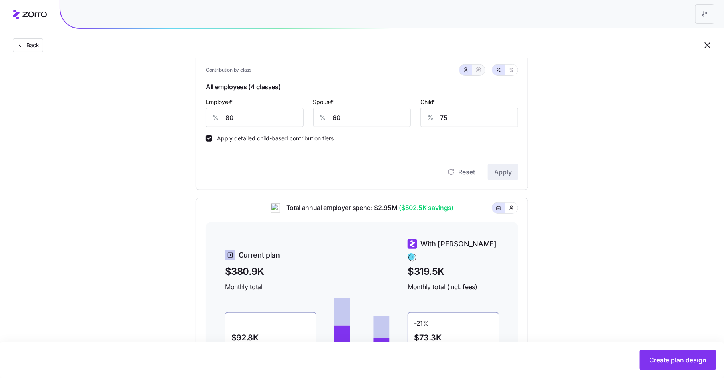
click at [480, 73] on button "button" at bounding box center [478, 70] width 13 height 10
type input "70"
type input "78"
click at [464, 72] on button "button" at bounding box center [466, 70] width 6 height 6
type input "60"
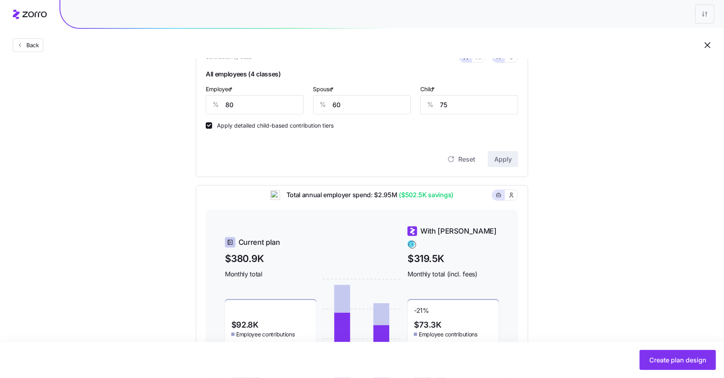
scroll to position [153, 0]
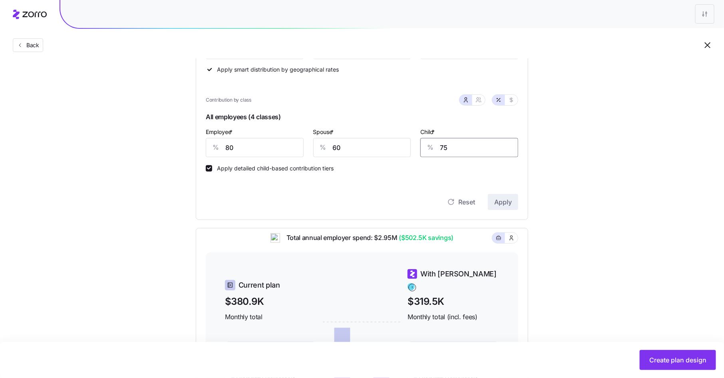
click at [441, 148] on input "75" at bounding box center [469, 147] width 98 height 19
click at [513, 197] on button "Apply" at bounding box center [503, 202] width 30 height 16
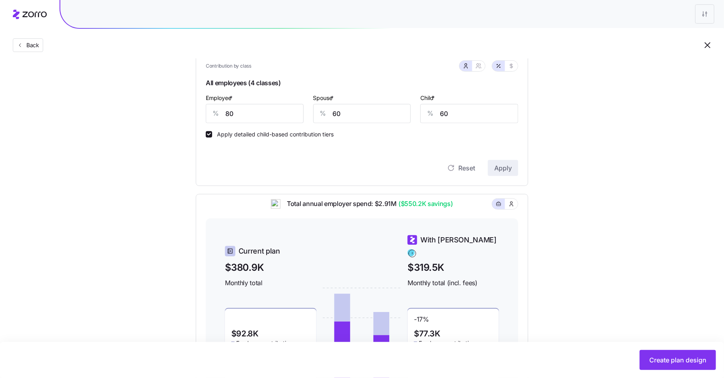
scroll to position [184, 0]
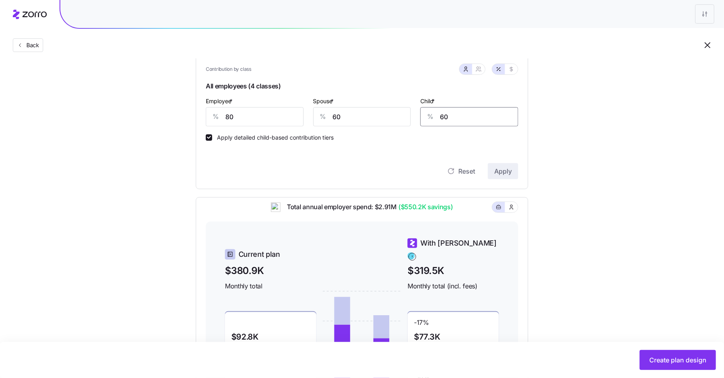
click at [444, 117] on input "60" at bounding box center [469, 116] width 98 height 19
type input "75"
click at [512, 175] on button "Apply" at bounding box center [503, 171] width 30 height 16
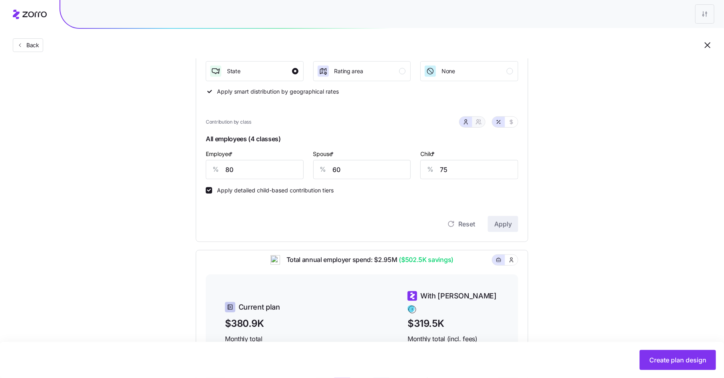
click at [479, 124] on icon "button" at bounding box center [478, 122] width 6 height 6
type input "70"
type input "78"
click at [465, 123] on icon "button" at bounding box center [466, 122] width 6 height 6
type input "60"
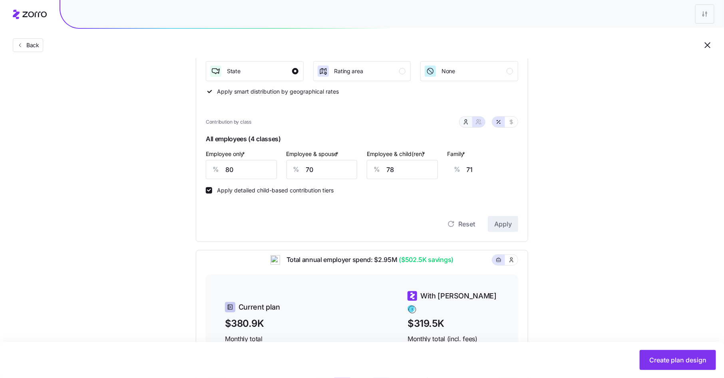
type input "75"
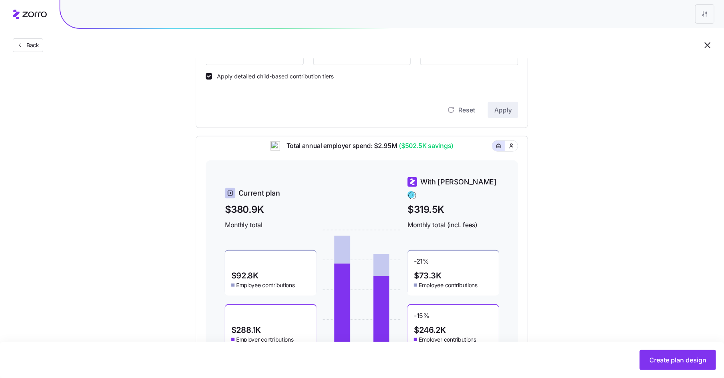
scroll to position [289, 0]
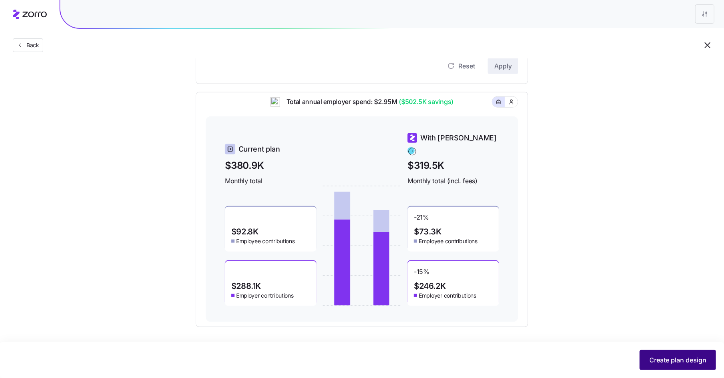
click at [660, 355] on span "Create plan design" at bounding box center [677, 360] width 57 height 10
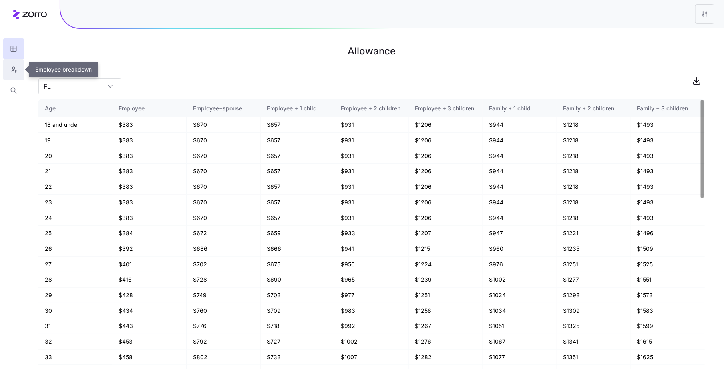
click at [14, 68] on icon "button" at bounding box center [13, 70] width 7 height 8
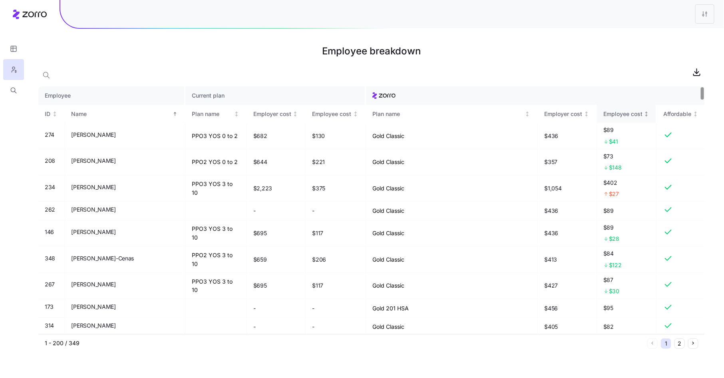
click at [620, 110] on div "Employee cost" at bounding box center [622, 113] width 39 height 9
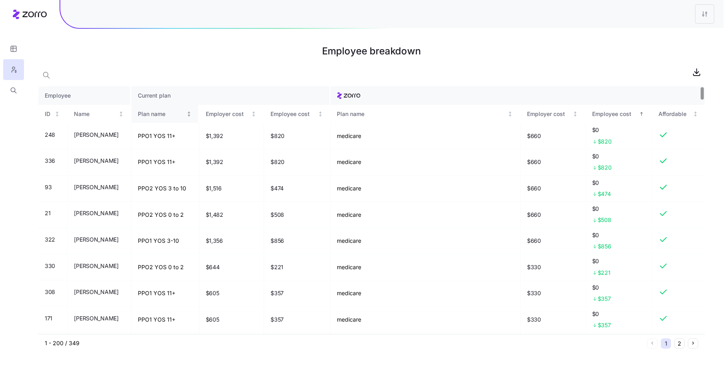
click at [163, 114] on div "Plan name" at bounding box center [161, 113] width 47 height 9
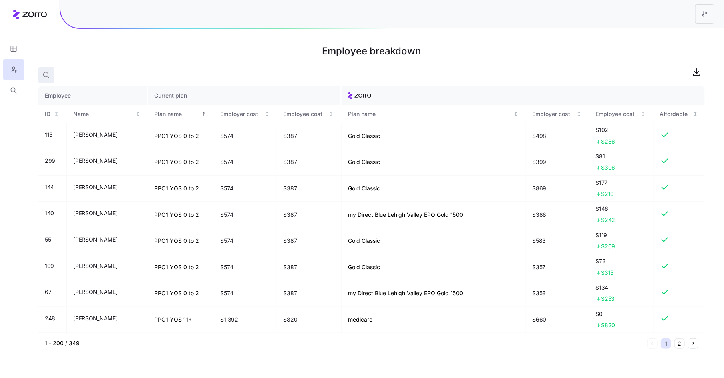
click at [51, 72] on span "button" at bounding box center [46, 75] width 15 height 15
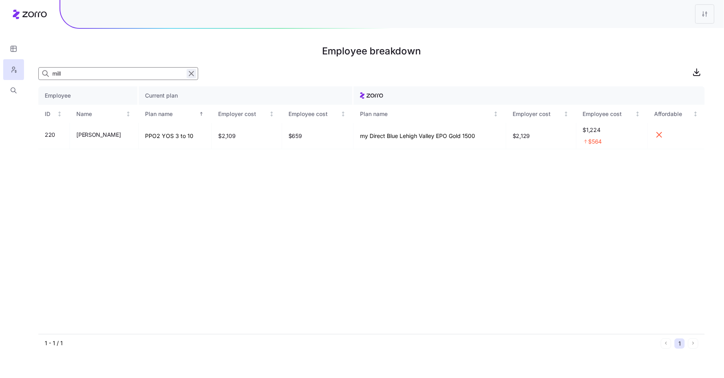
type input "mill"
click at [195, 70] on icon "button" at bounding box center [191, 74] width 9 height 10
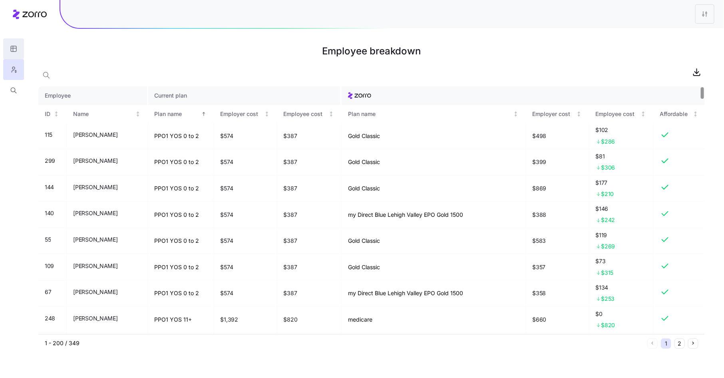
click at [19, 54] on button "button" at bounding box center [13, 48] width 21 height 21
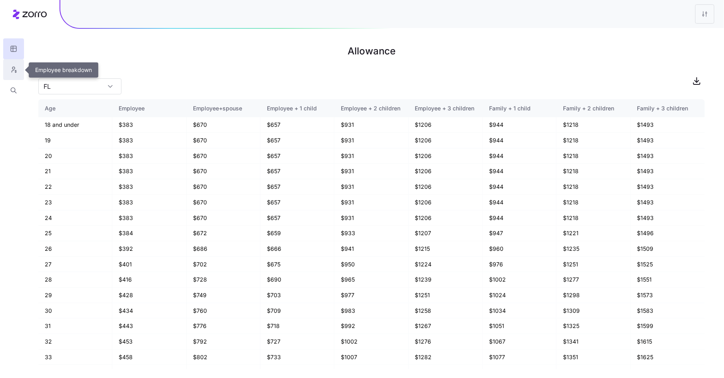
click at [12, 66] on icon "button" at bounding box center [13, 70] width 7 height 8
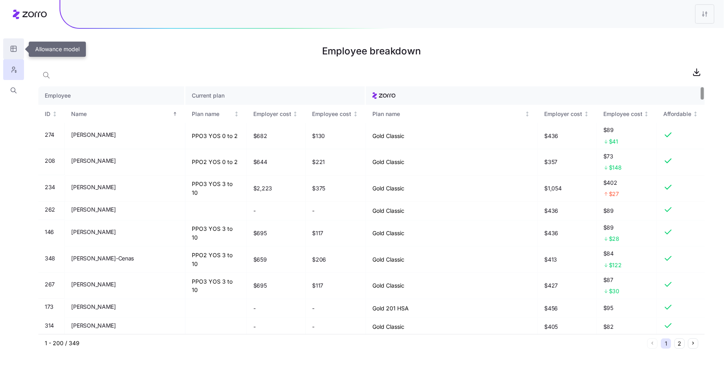
click at [13, 46] on icon "button" at bounding box center [13, 49] width 0 height 6
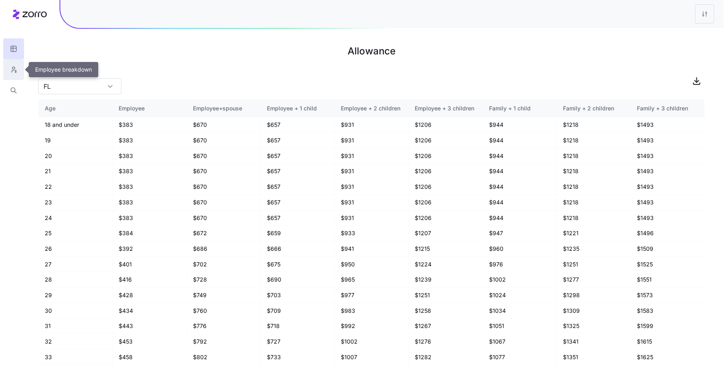
click at [11, 70] on icon "button" at bounding box center [13, 70] width 7 height 8
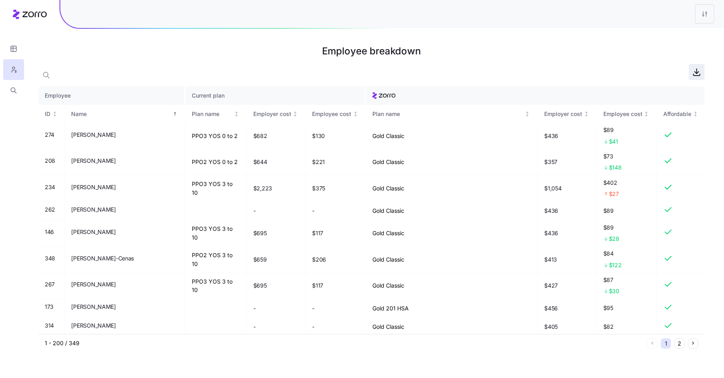
click at [697, 72] on icon "button" at bounding box center [697, 72] width 10 height 10
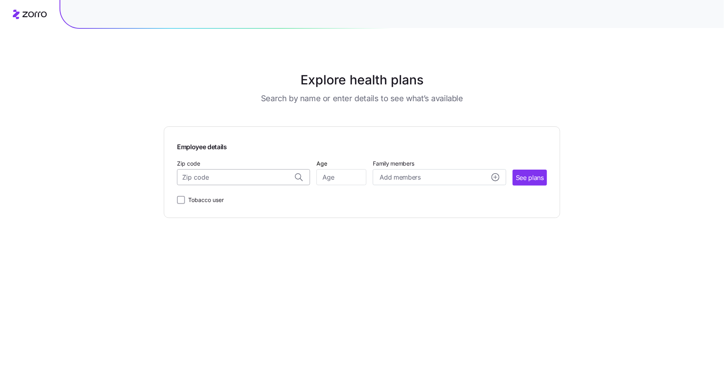
click at [237, 179] on input "Zip code" at bounding box center [243, 177] width 133 height 16
click at [249, 197] on span "17985, Columbia County, PA" at bounding box center [242, 198] width 112 height 10
type input "17985, Columbia County, PA"
click at [346, 177] on input "Age" at bounding box center [341, 177] width 50 height 16
type input "64"
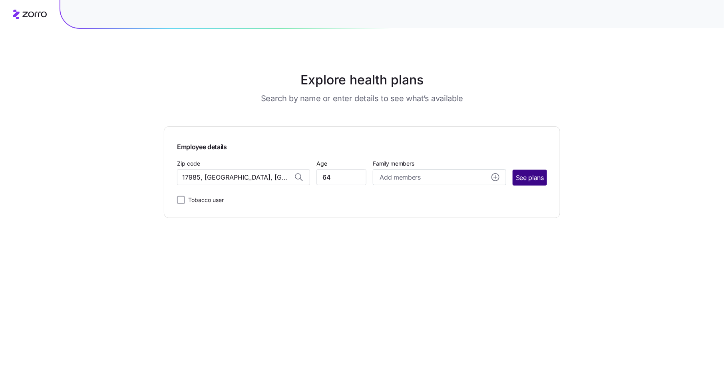
click at [530, 177] on span "See plans" at bounding box center [530, 178] width 28 height 10
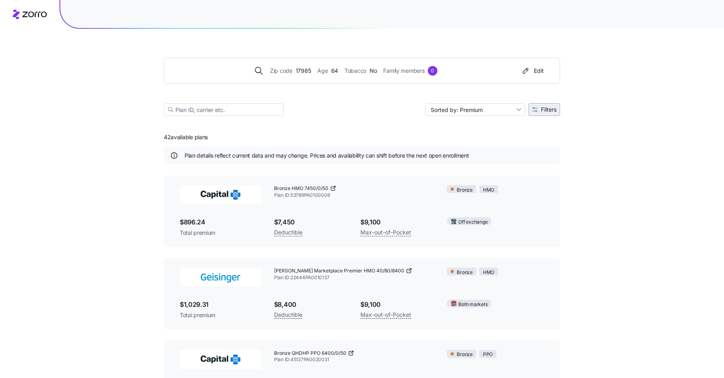
click at [557, 109] on button "Filters" at bounding box center [545, 109] width 32 height 13
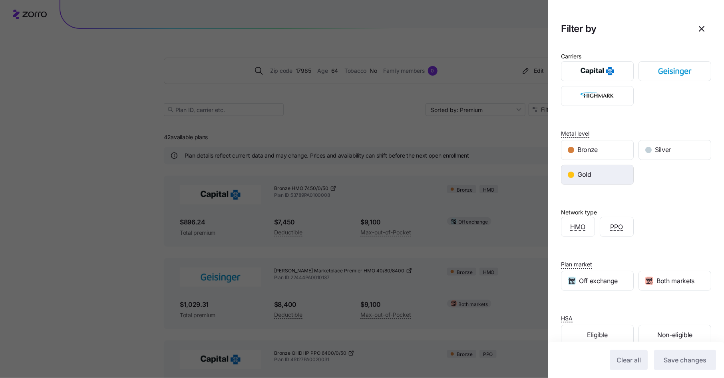
click at [596, 178] on div "Gold" at bounding box center [597, 174] width 72 height 19
click at [687, 360] on span "Save changes" at bounding box center [685, 360] width 43 height 10
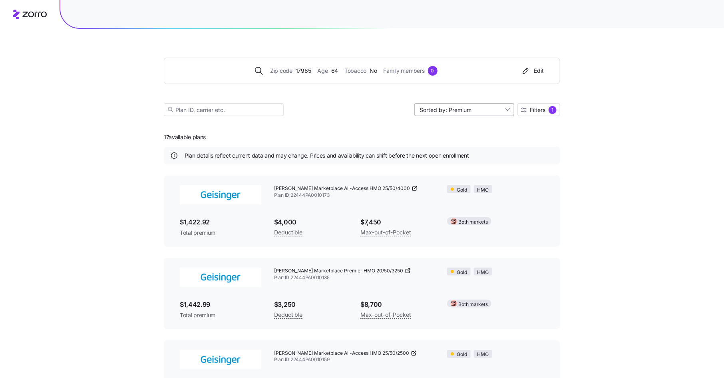
click at [461, 111] on input "Sorted by: Premium" at bounding box center [464, 109] width 100 height 13
click at [538, 141] on div "17 available plans Plan details reflect current data and may change. Prices and…" at bounding box center [362, 350] width 396 height 450
click at [534, 71] on div "Edit" at bounding box center [532, 71] width 23 height 8
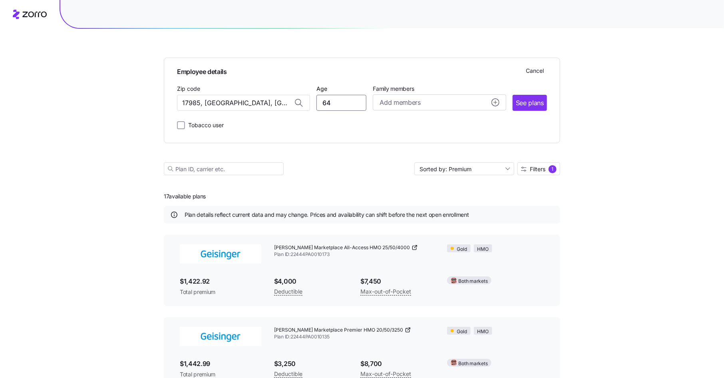
drag, startPoint x: 334, startPoint y: 105, endPoint x: 305, endPoint y: 105, distance: 28.4
click at [305, 105] on div "Zip code 17985, Columbia County, PA Age 64 Family members Add members See plans" at bounding box center [362, 96] width 370 height 27
type input "50"
click at [539, 102] on span "See plans" at bounding box center [530, 103] width 28 height 10
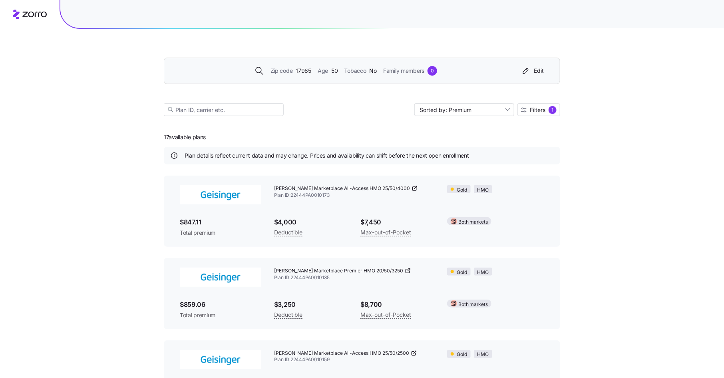
click at [410, 73] on span "Family members" at bounding box center [403, 70] width 41 height 9
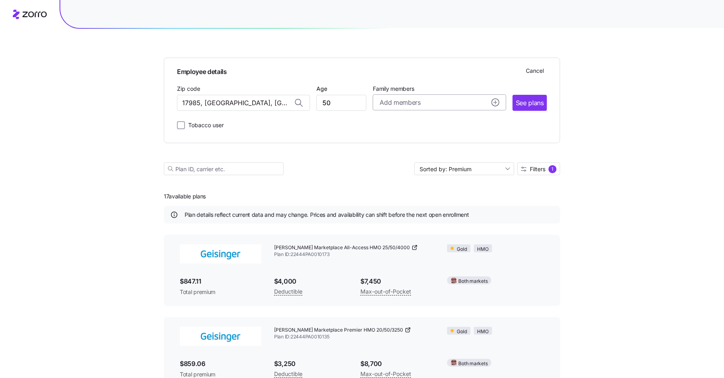
click at [482, 107] on button "Add members" at bounding box center [439, 102] width 133 height 16
click at [402, 154] on input "Age" at bounding box center [402, 154] width 40 height 16
type input "18"
click at [482, 198] on span "Save" at bounding box center [483, 198] width 13 height 8
click at [534, 107] on span "See plans" at bounding box center [530, 103] width 28 height 10
